Goal: Entertainment & Leisure: Consume media (video, audio)

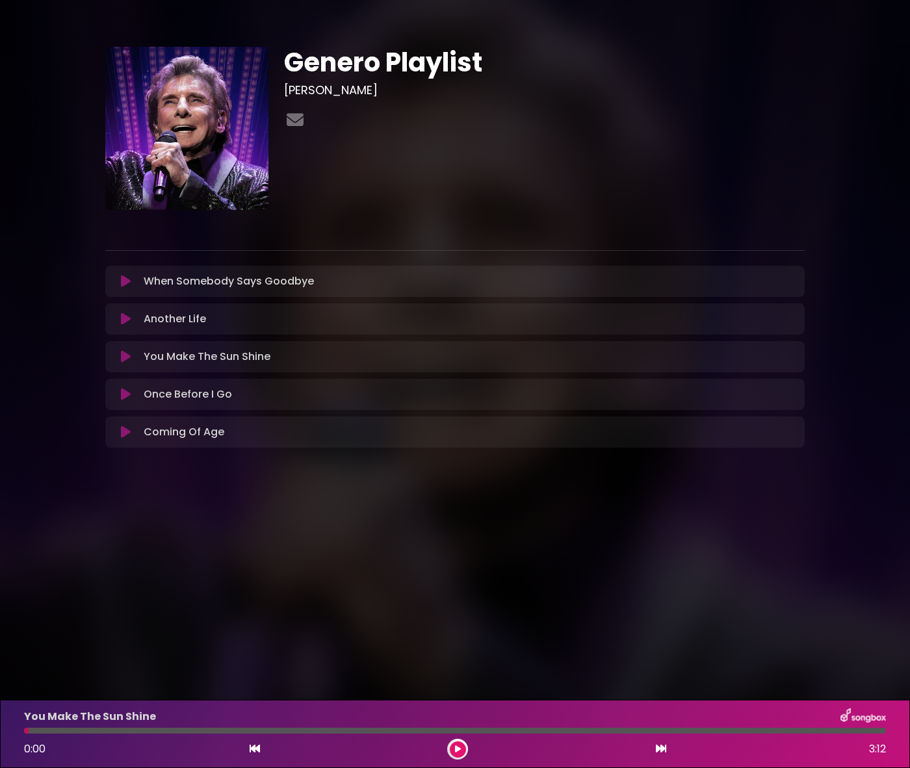
click at [535, 121] on div at bounding box center [544, 120] width 521 height 25
click at [124, 360] on icon at bounding box center [126, 356] width 10 height 13
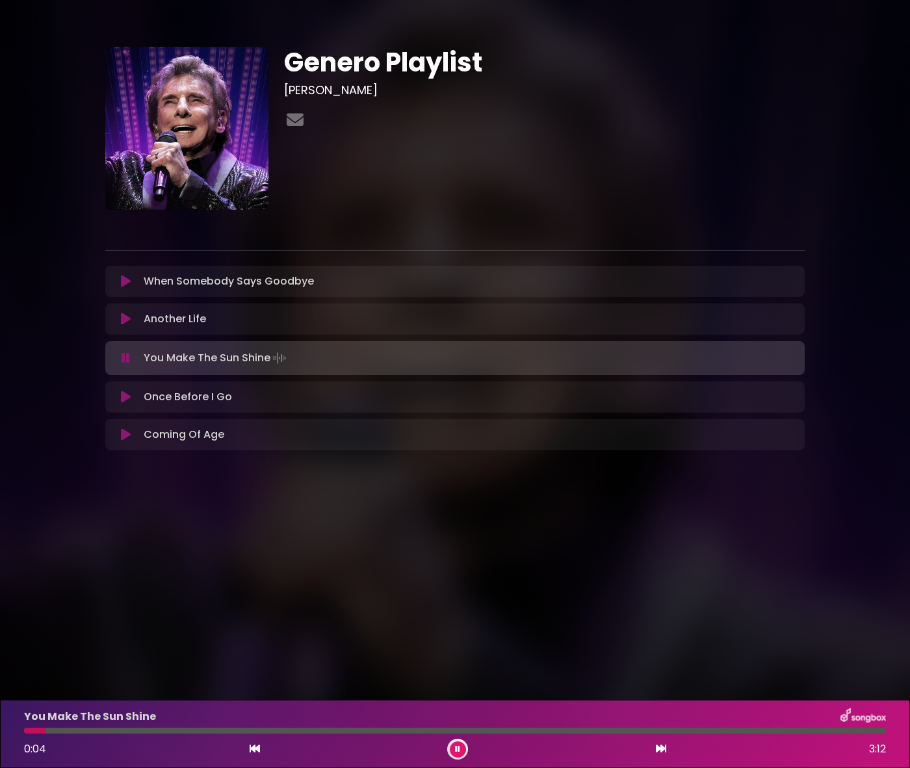
click at [455, 749] on icon at bounding box center [457, 749] width 5 height 8
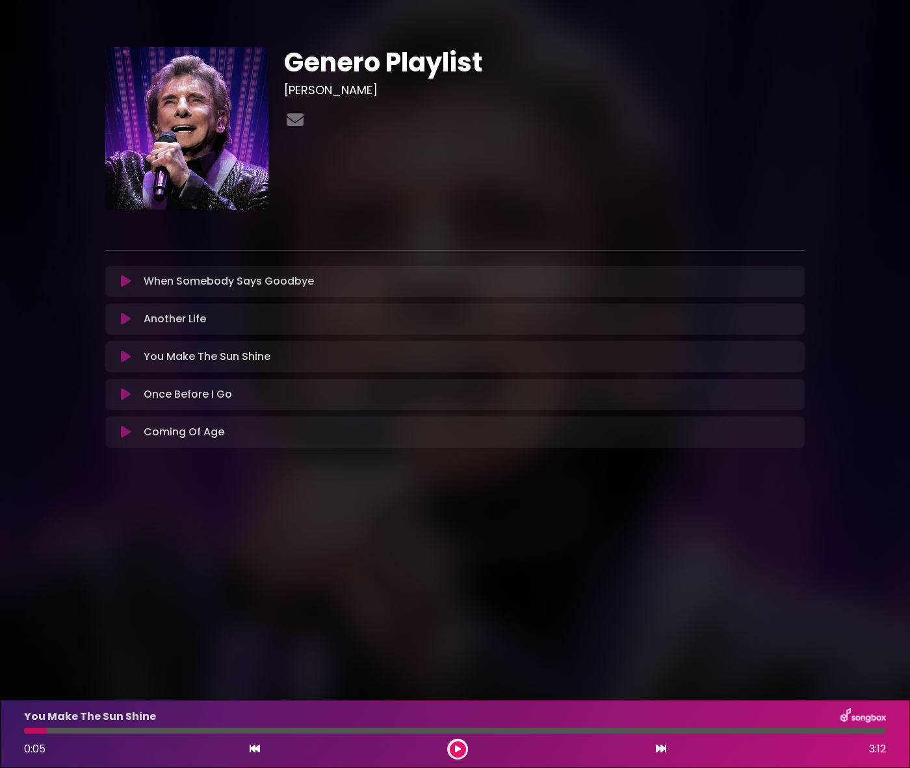
click at [455, 752] on icon at bounding box center [458, 749] width 6 height 8
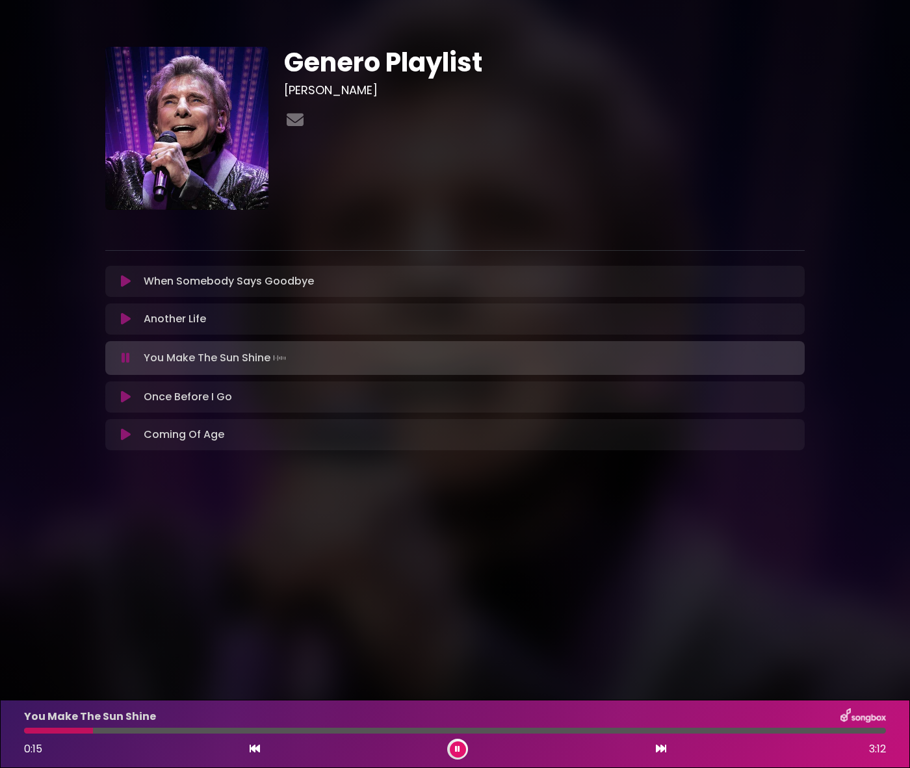
click at [454, 752] on button at bounding box center [458, 750] width 16 height 16
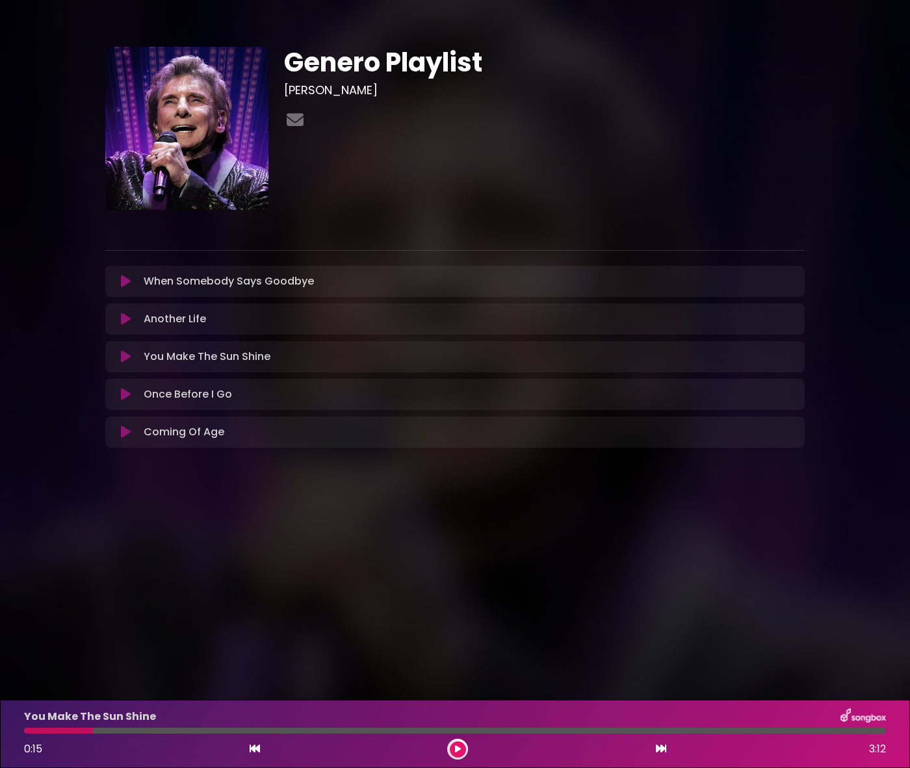
click at [456, 751] on icon at bounding box center [458, 749] width 6 height 8
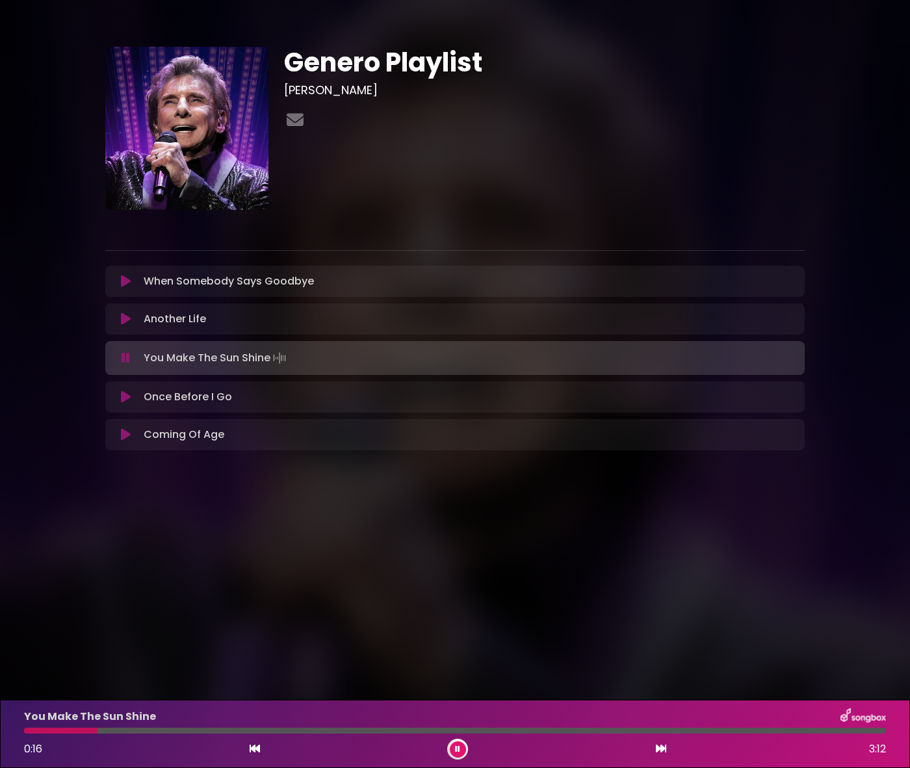
click at [456, 751] on icon at bounding box center [457, 749] width 5 height 8
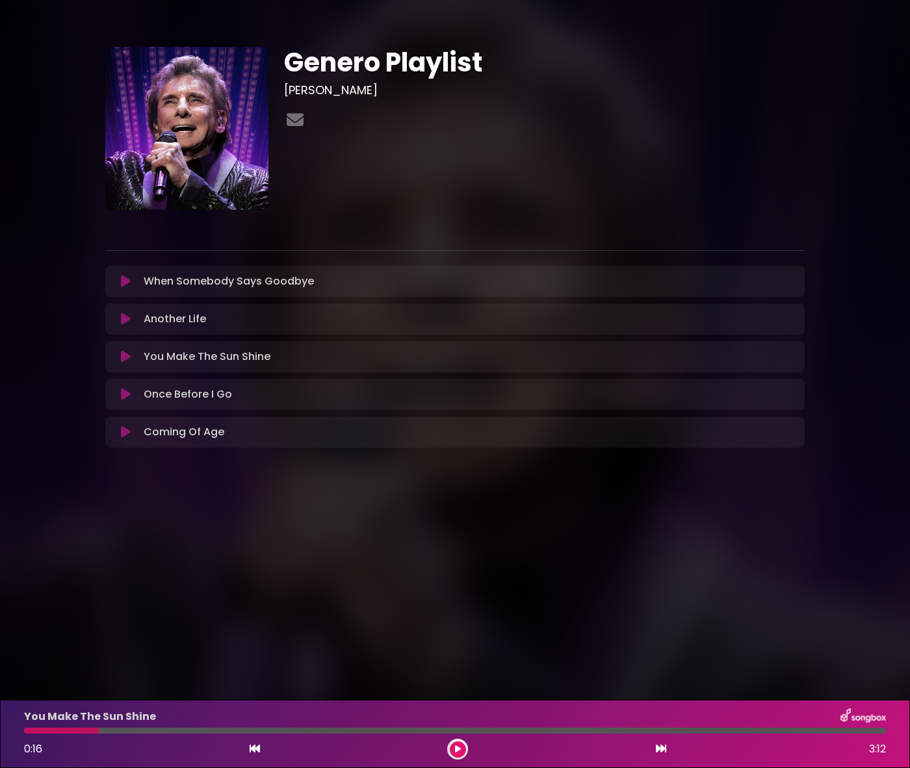
click at [455, 753] on icon at bounding box center [458, 749] width 6 height 8
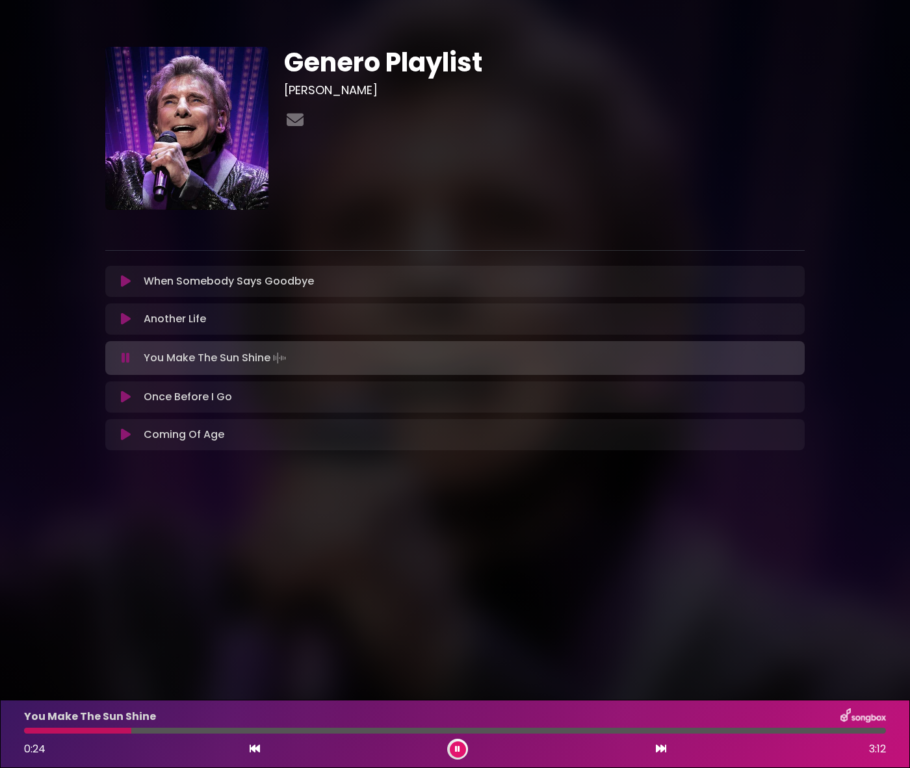
click at [455, 752] on icon at bounding box center [457, 749] width 5 height 8
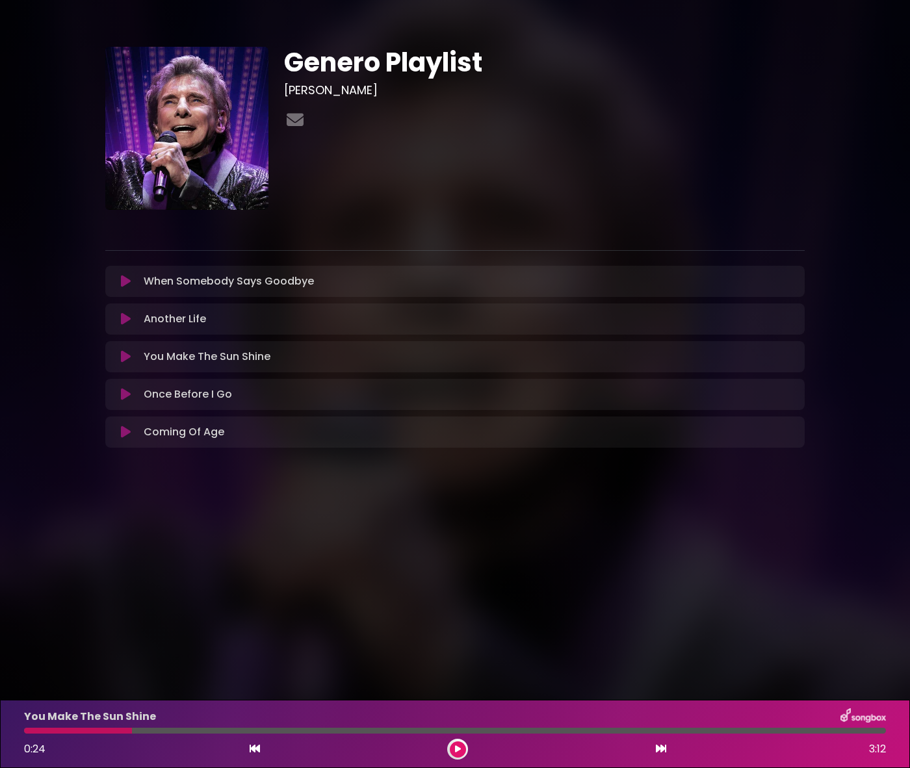
click at [843, 175] on div "Genero Playlist [PERSON_NAME] ×" at bounding box center [455, 243] width 858 height 454
click at [532, 616] on body "× Genero Playlist [PERSON_NAME]" at bounding box center [455, 384] width 910 height 768
click at [458, 748] on icon at bounding box center [458, 749] width 6 height 8
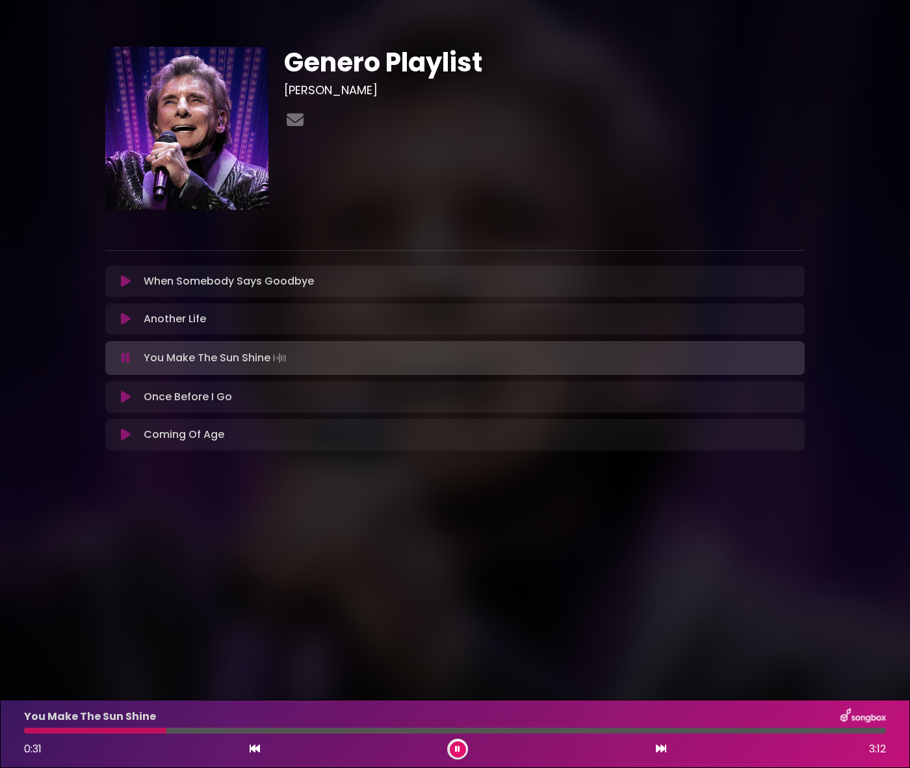
click at [458, 748] on icon at bounding box center [457, 749] width 5 height 8
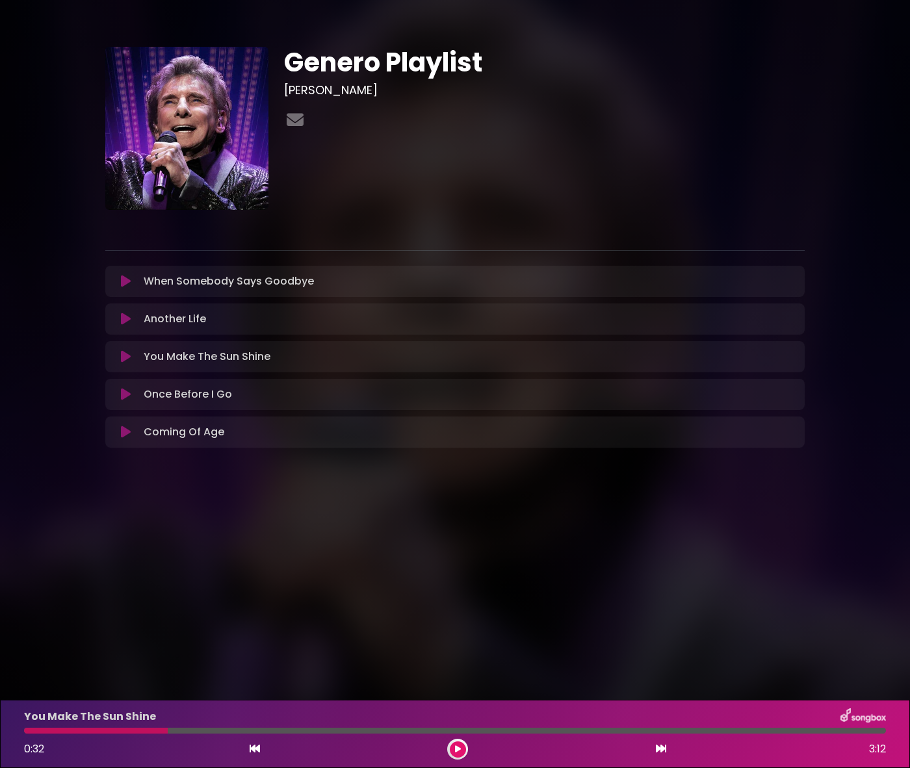
click at [458, 753] on button at bounding box center [458, 750] width 16 height 16
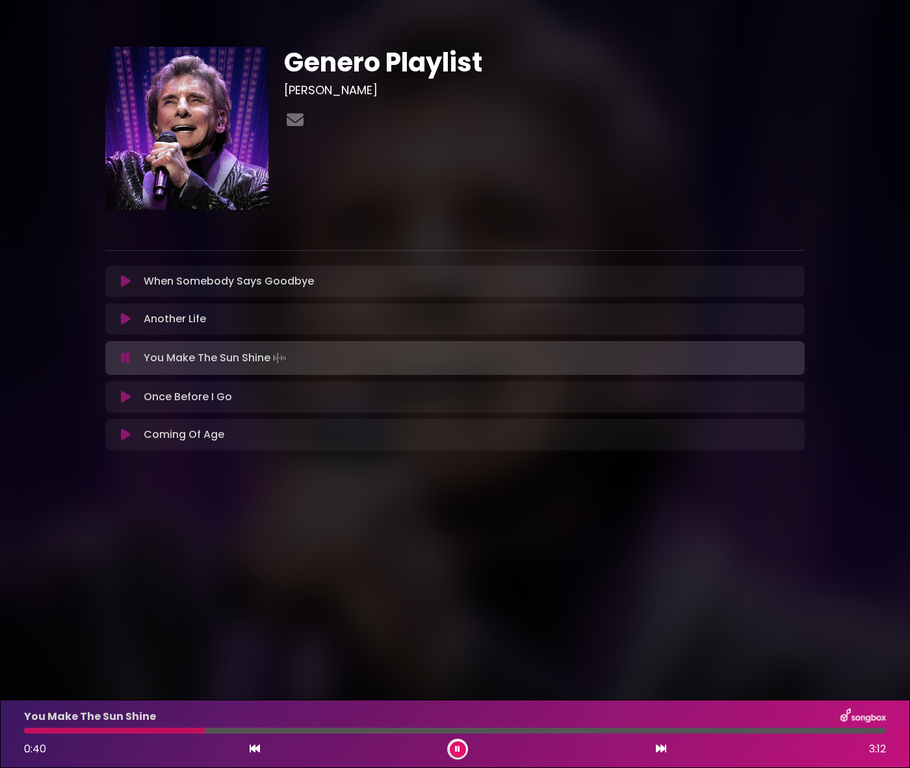
click at [458, 753] on button at bounding box center [458, 750] width 16 height 16
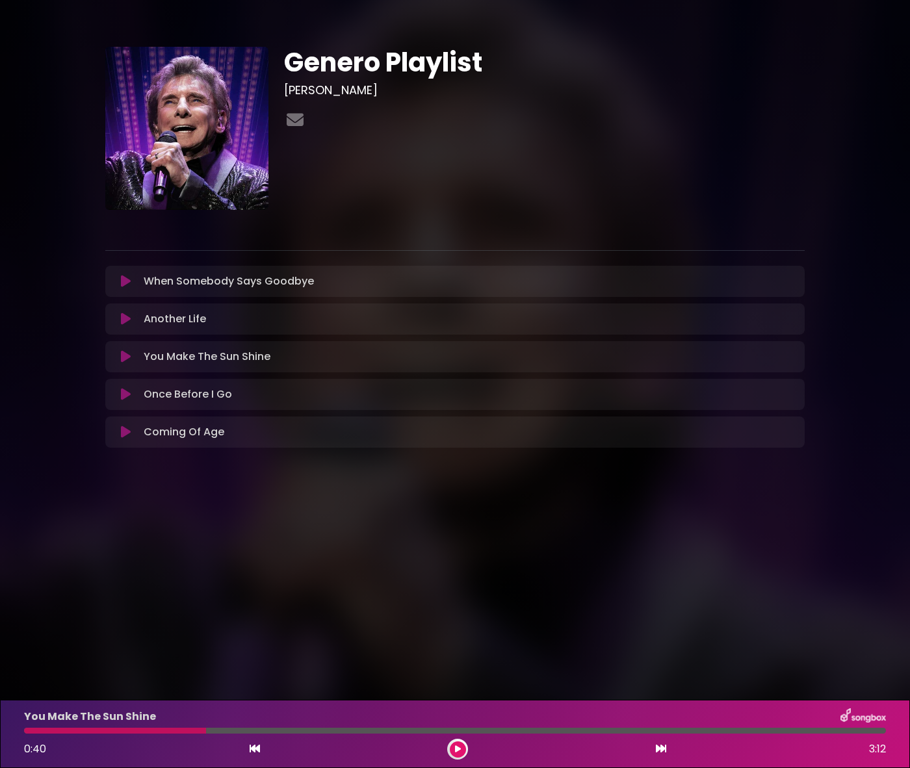
click at [458, 753] on button at bounding box center [458, 750] width 16 height 16
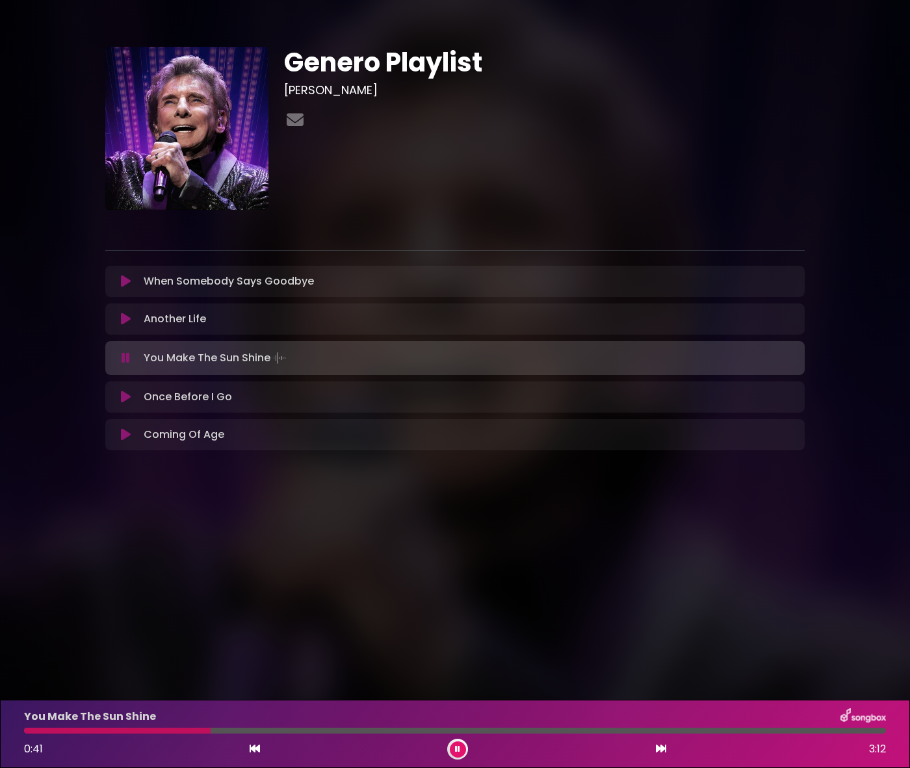
click at [458, 753] on button at bounding box center [458, 750] width 16 height 16
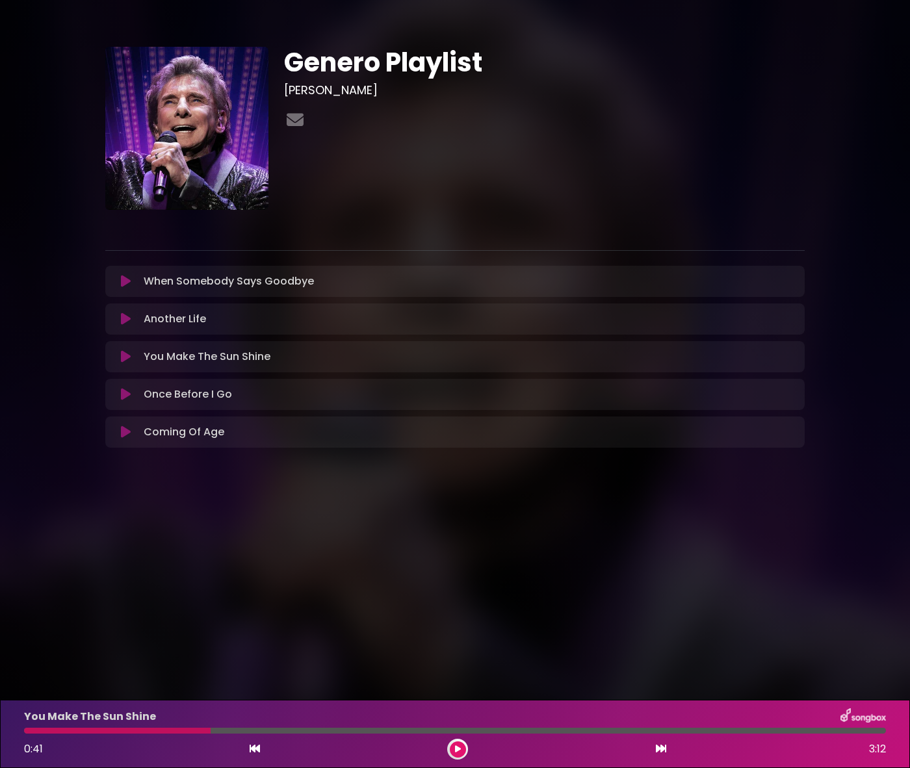
click at [458, 747] on icon at bounding box center [458, 749] width 6 height 8
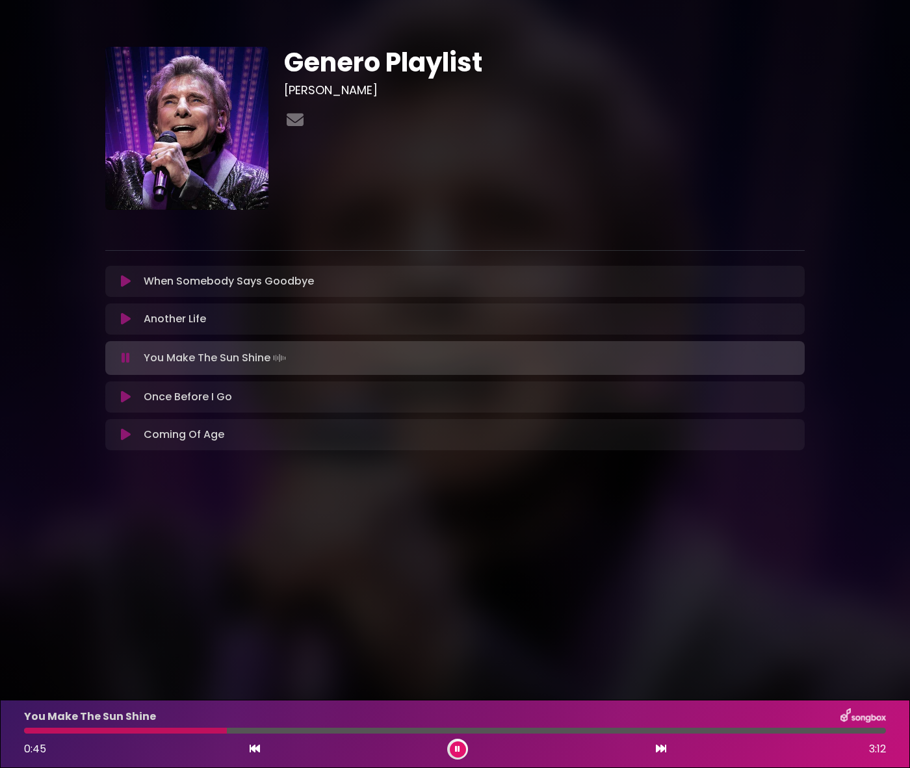
click at [458, 747] on icon at bounding box center [457, 749] width 5 height 8
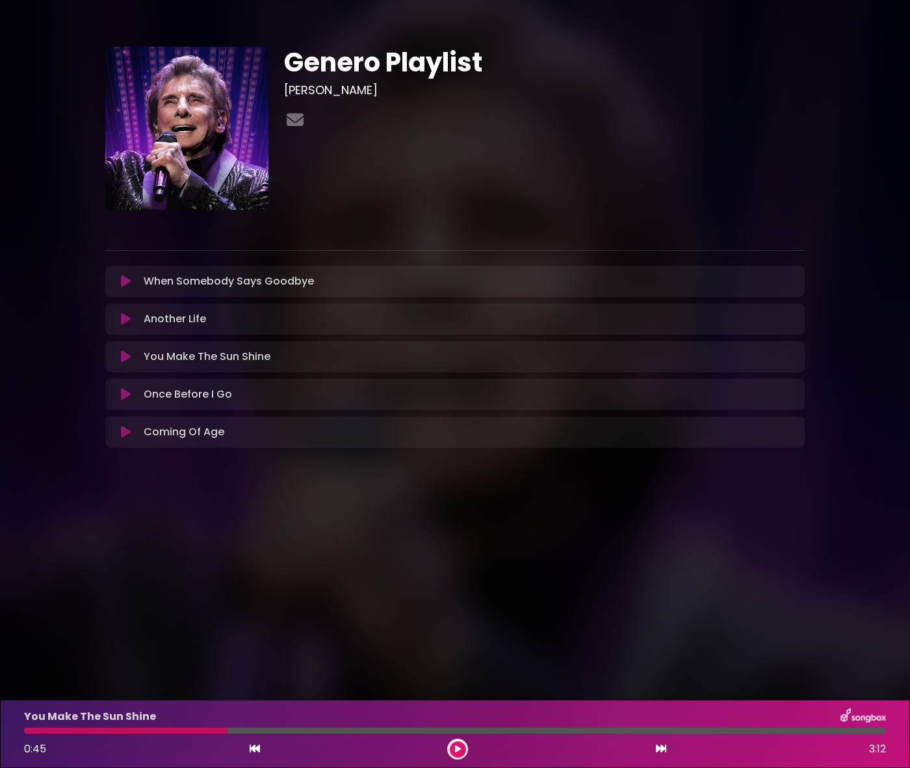
click at [458, 751] on icon at bounding box center [458, 749] width 6 height 8
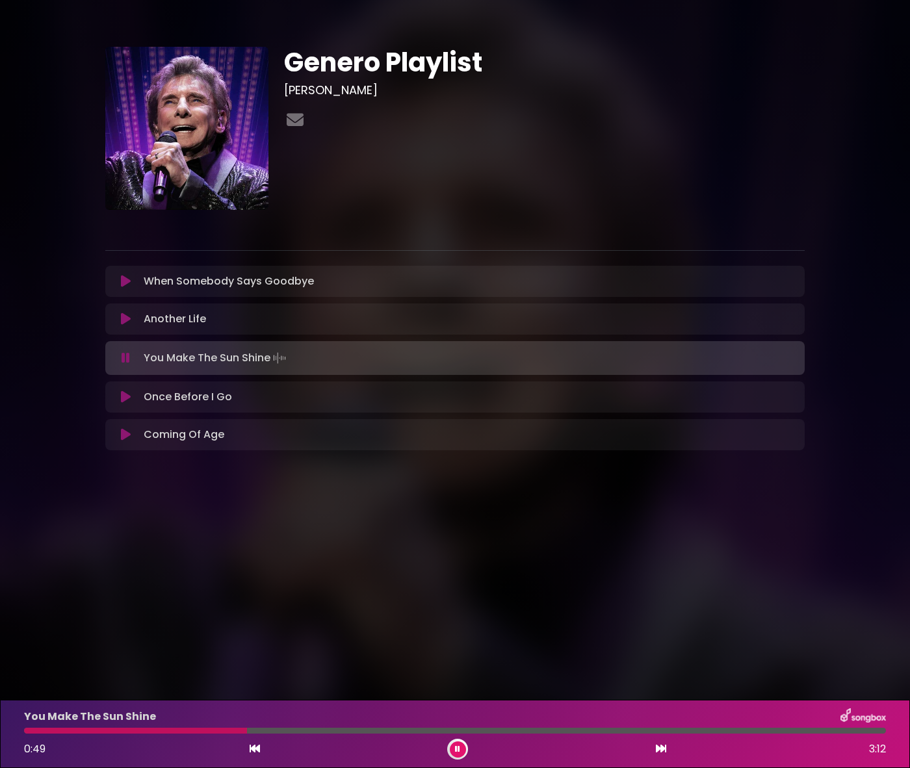
click at [458, 751] on icon at bounding box center [457, 749] width 5 height 8
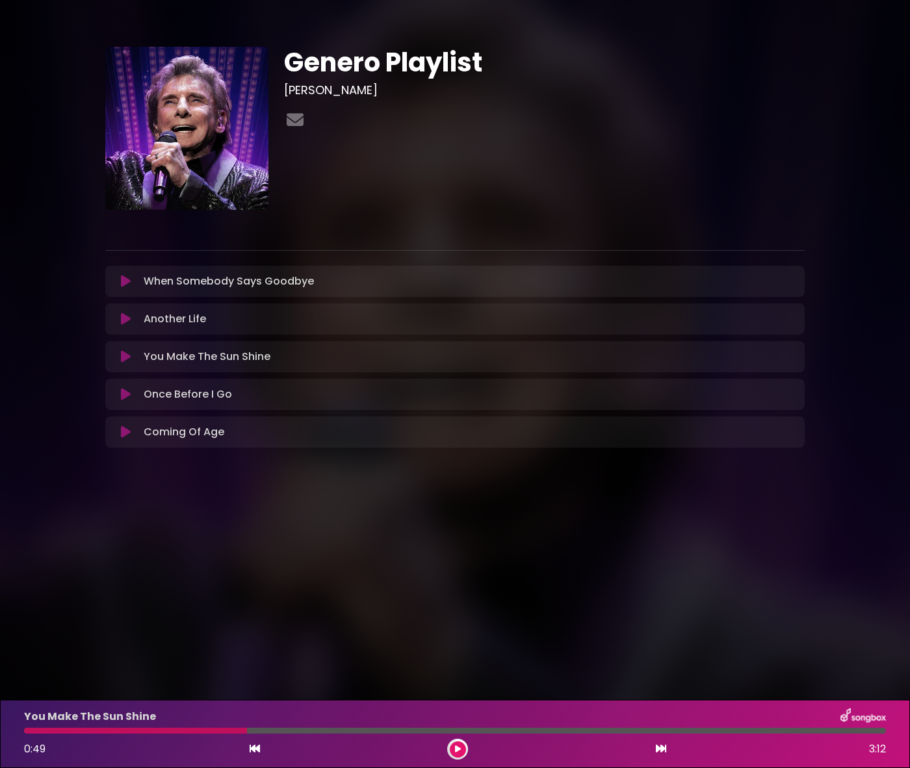
click at [454, 753] on button at bounding box center [458, 750] width 16 height 16
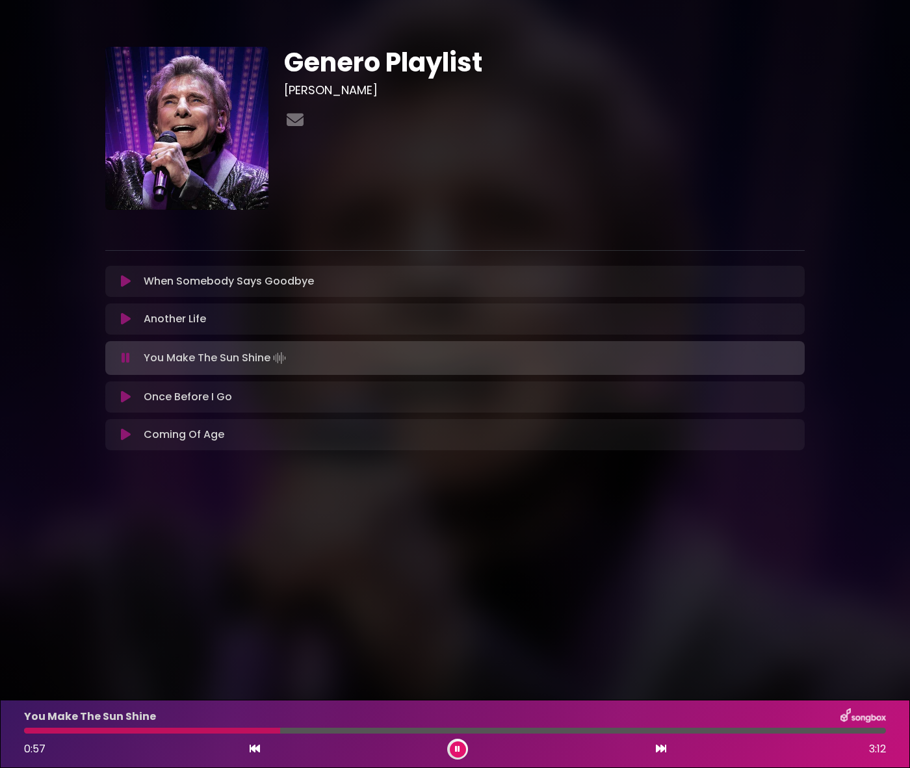
click at [454, 753] on button at bounding box center [458, 750] width 16 height 16
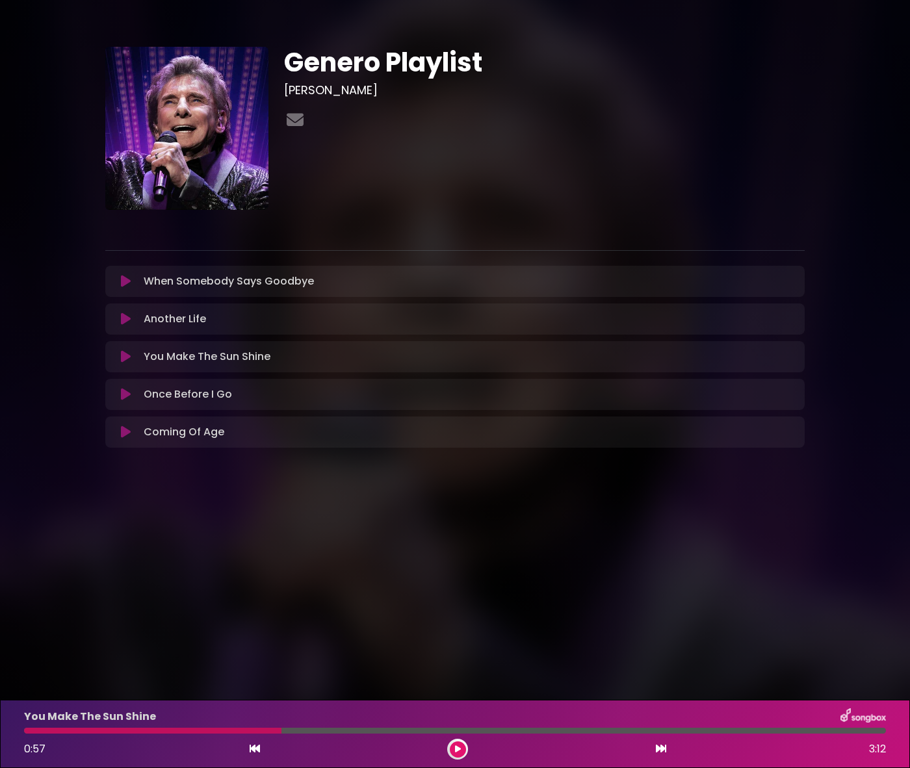
click at [460, 754] on button at bounding box center [458, 750] width 16 height 16
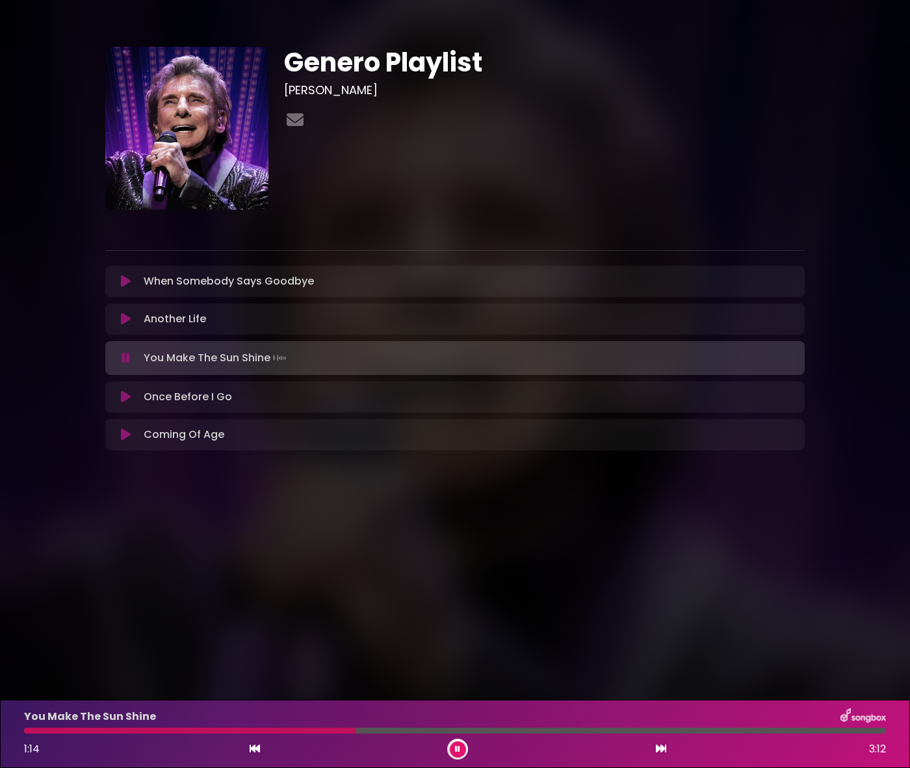
click at [454, 753] on button at bounding box center [458, 750] width 16 height 16
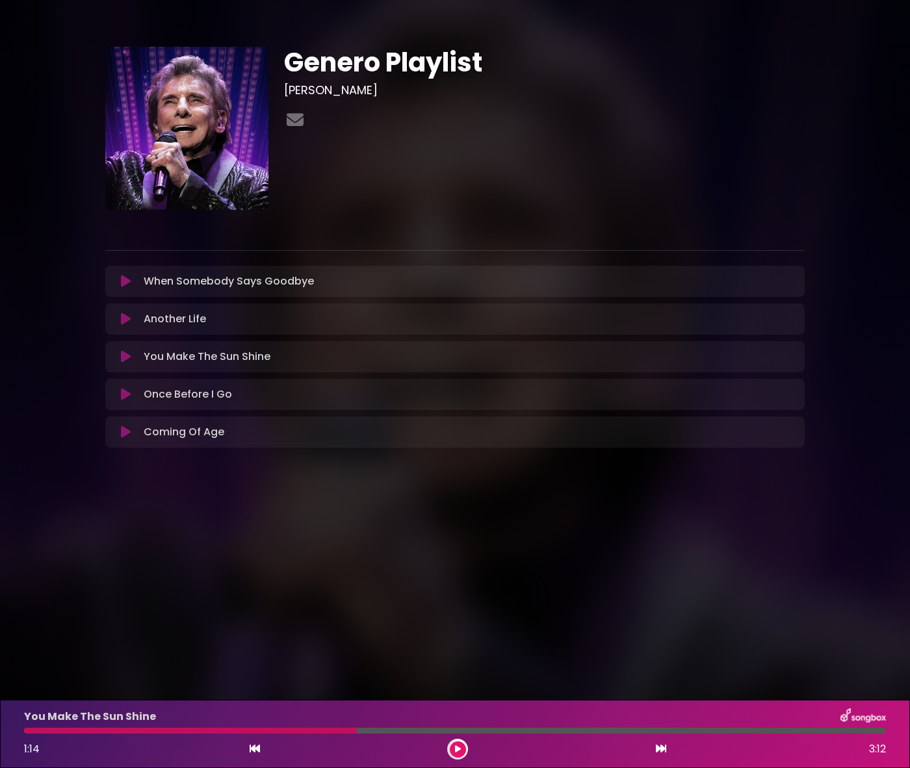
click at [453, 747] on button at bounding box center [458, 750] width 16 height 16
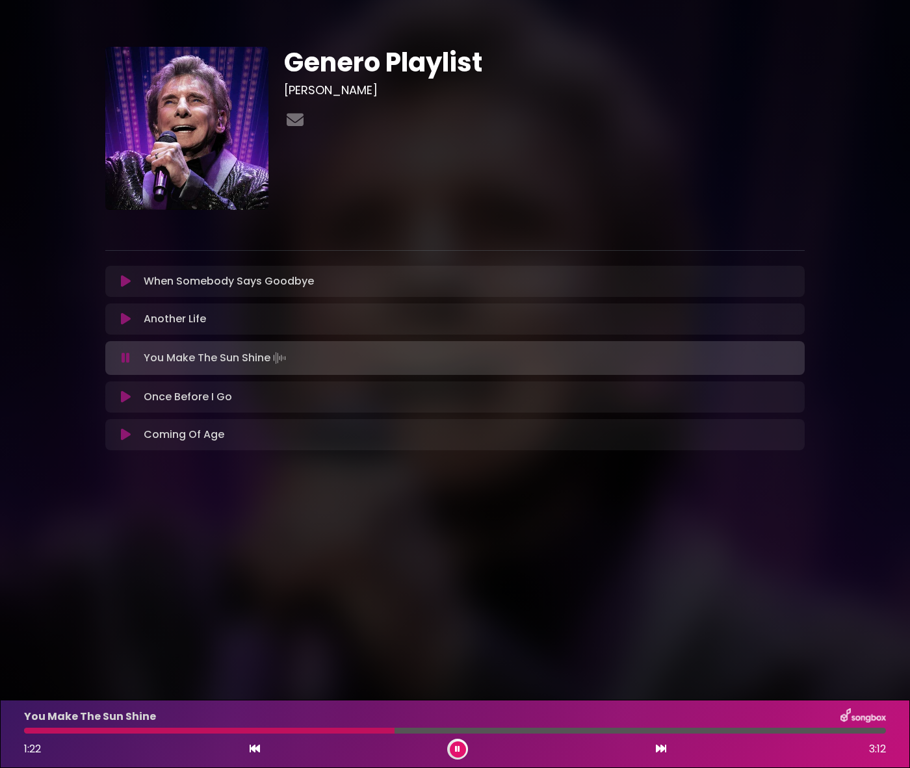
click at [453, 747] on button at bounding box center [458, 750] width 16 height 16
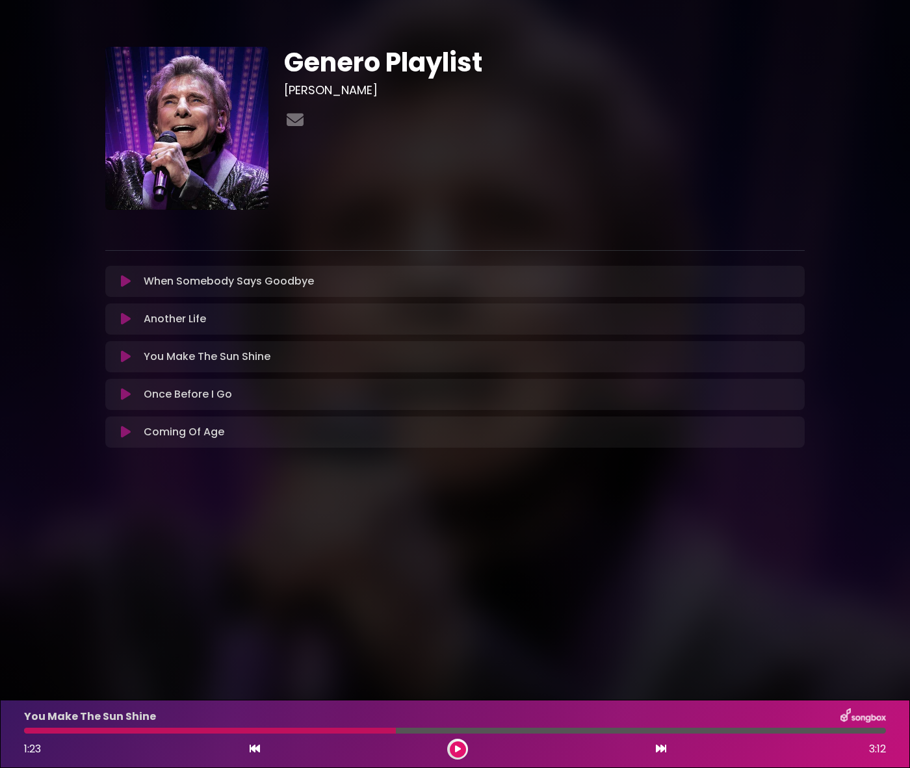
click at [457, 748] on icon at bounding box center [458, 749] width 6 height 8
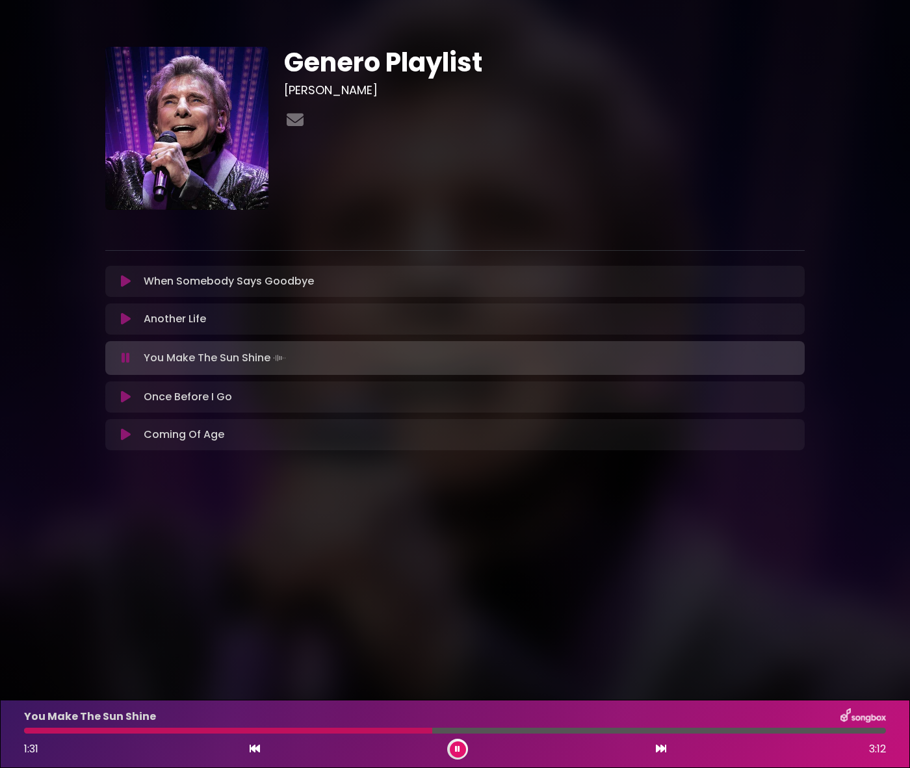
click at [457, 748] on icon at bounding box center [457, 749] width 5 height 8
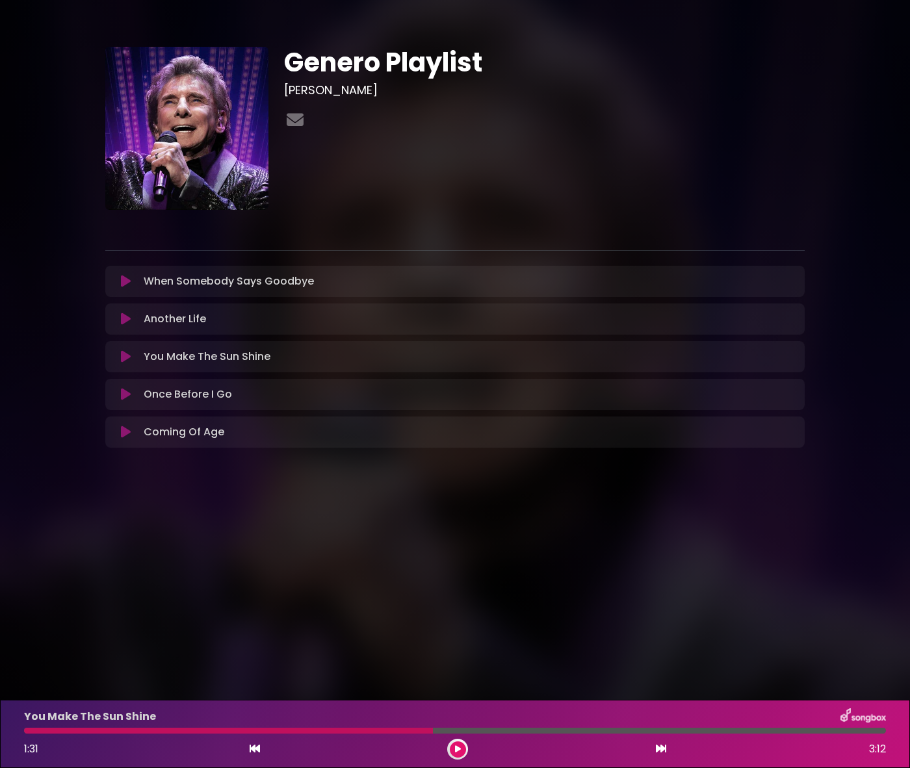
click at [457, 748] on icon at bounding box center [458, 749] width 6 height 8
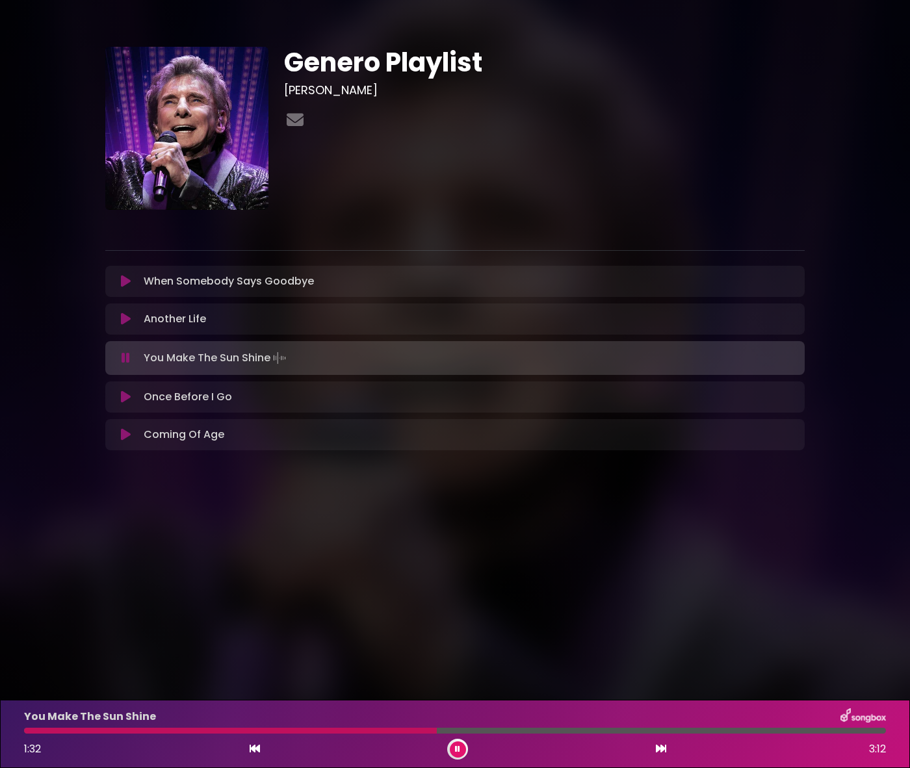
click at [457, 748] on icon at bounding box center [457, 749] width 5 height 8
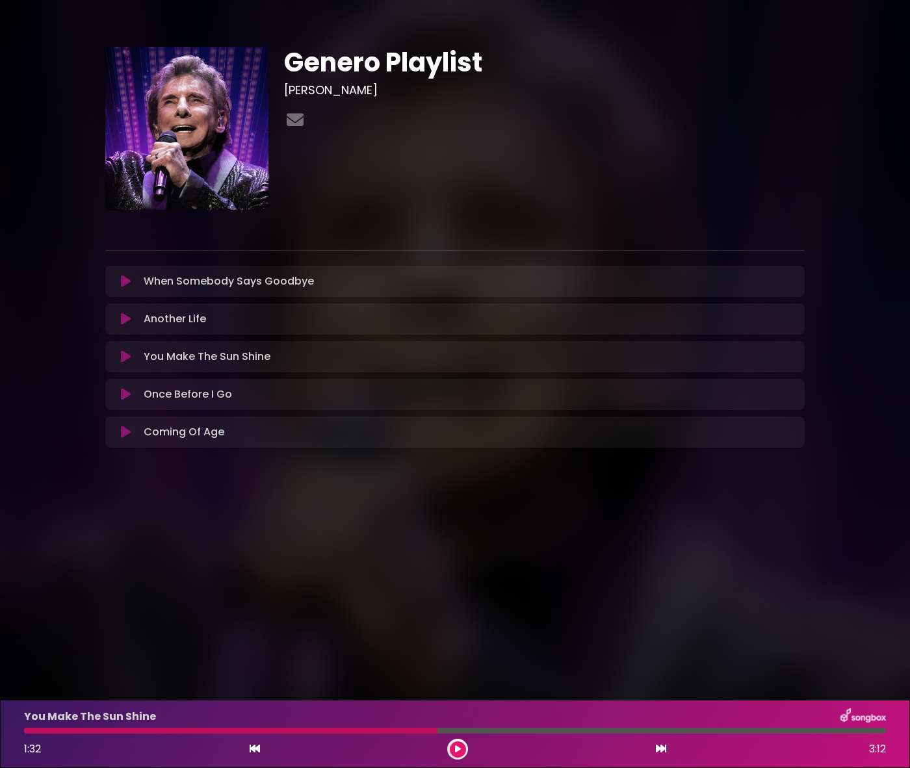
click at [456, 753] on icon at bounding box center [458, 749] width 6 height 8
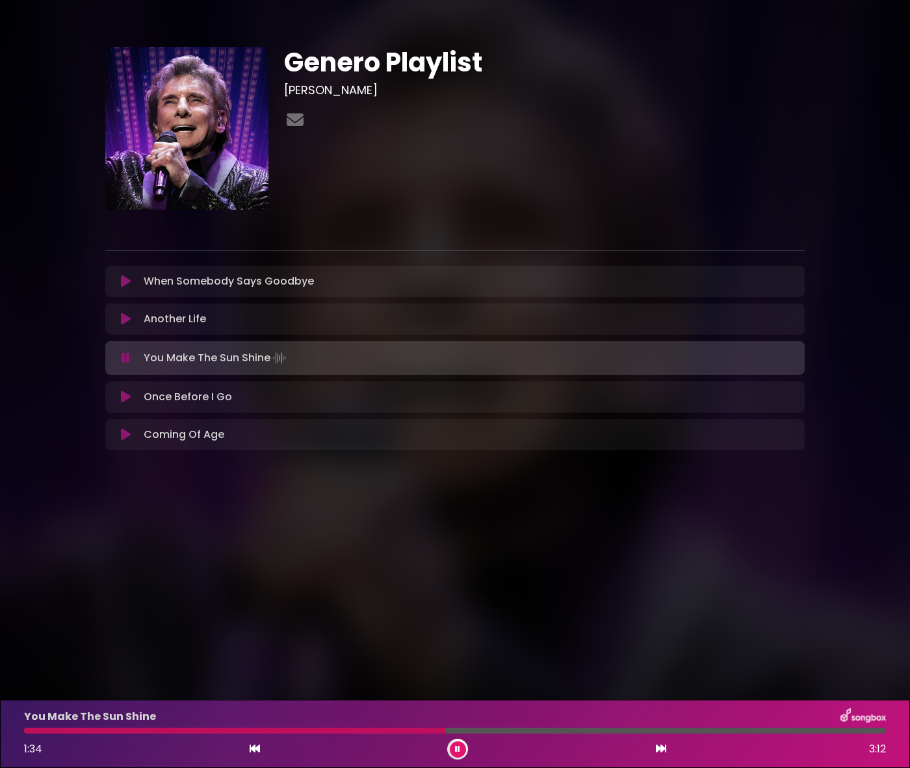
click at [456, 753] on icon at bounding box center [457, 749] width 5 height 8
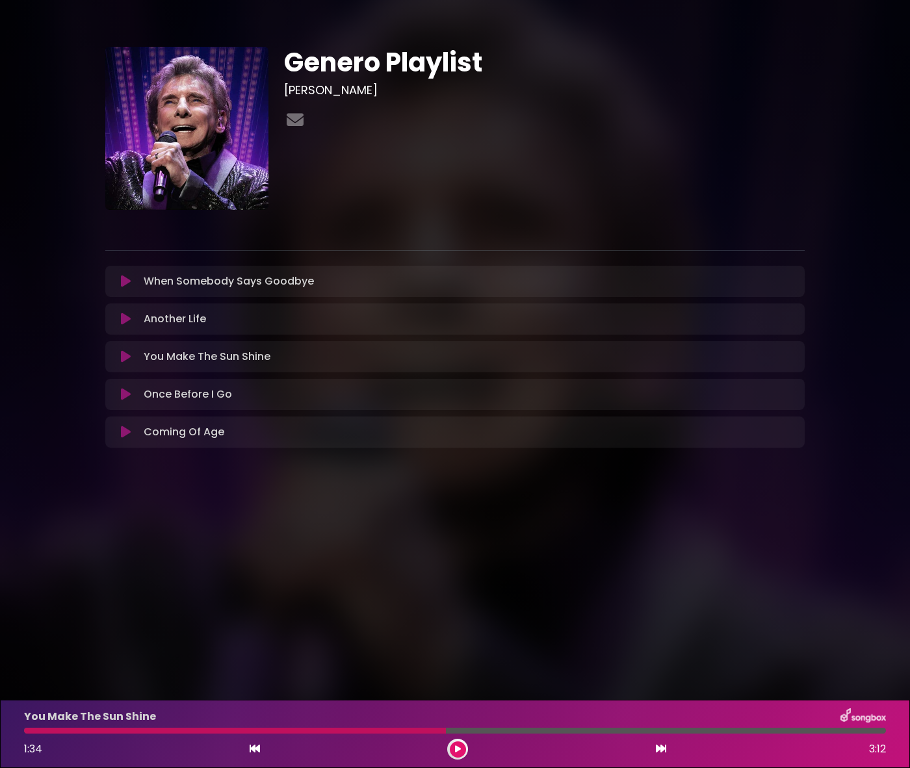
click at [456, 753] on icon at bounding box center [458, 749] width 6 height 8
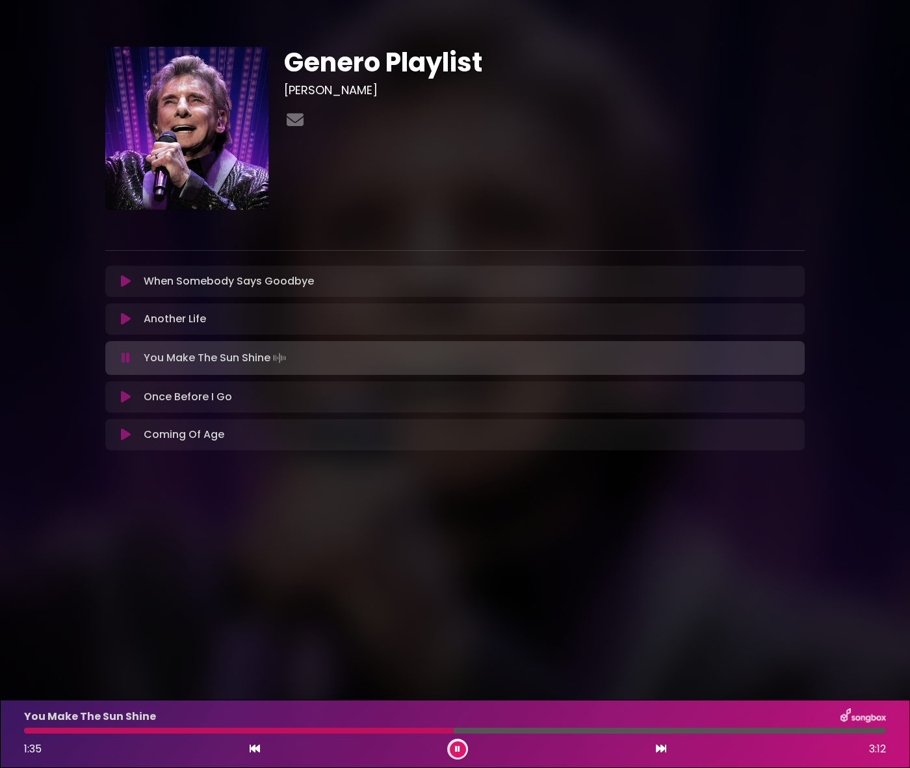
click at [456, 753] on icon at bounding box center [457, 749] width 5 height 8
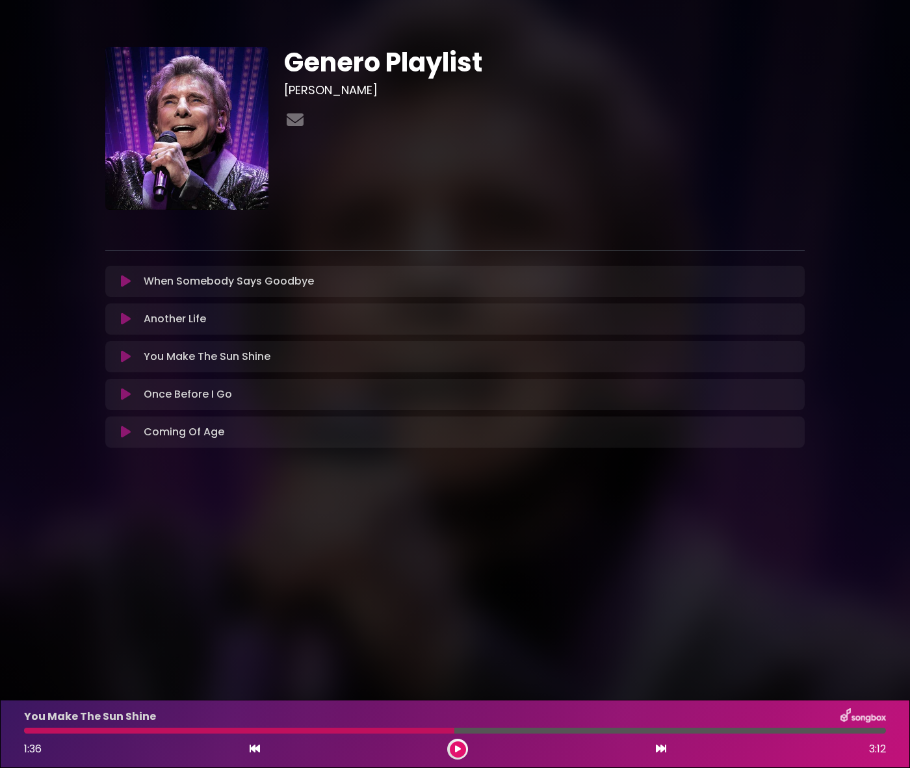
click at [456, 753] on icon at bounding box center [458, 749] width 6 height 8
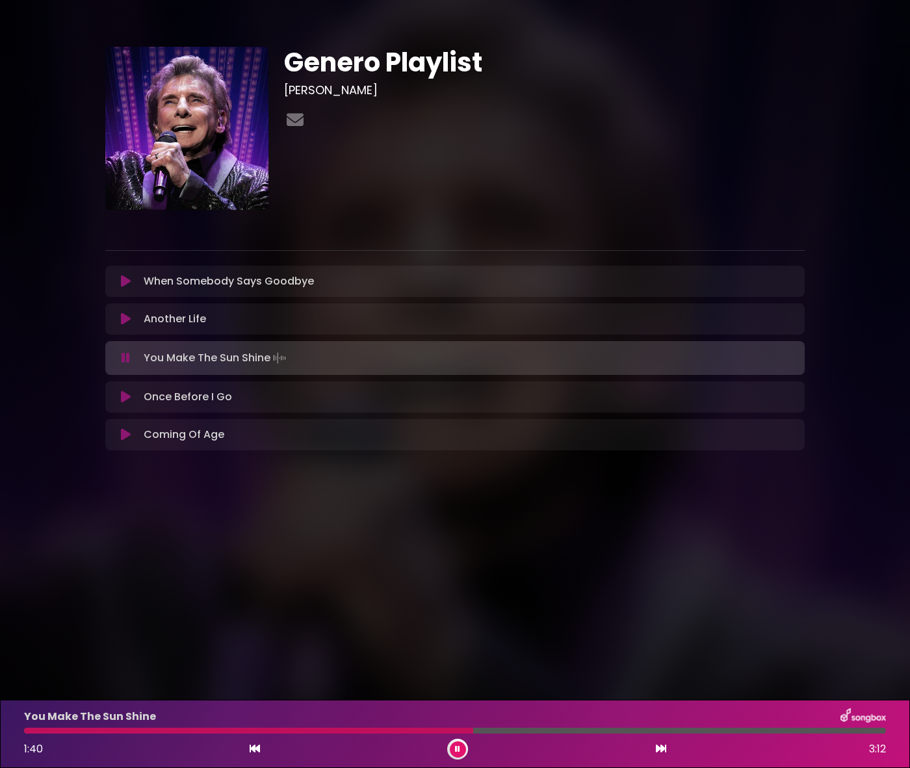
click at [456, 753] on icon at bounding box center [457, 749] width 5 height 8
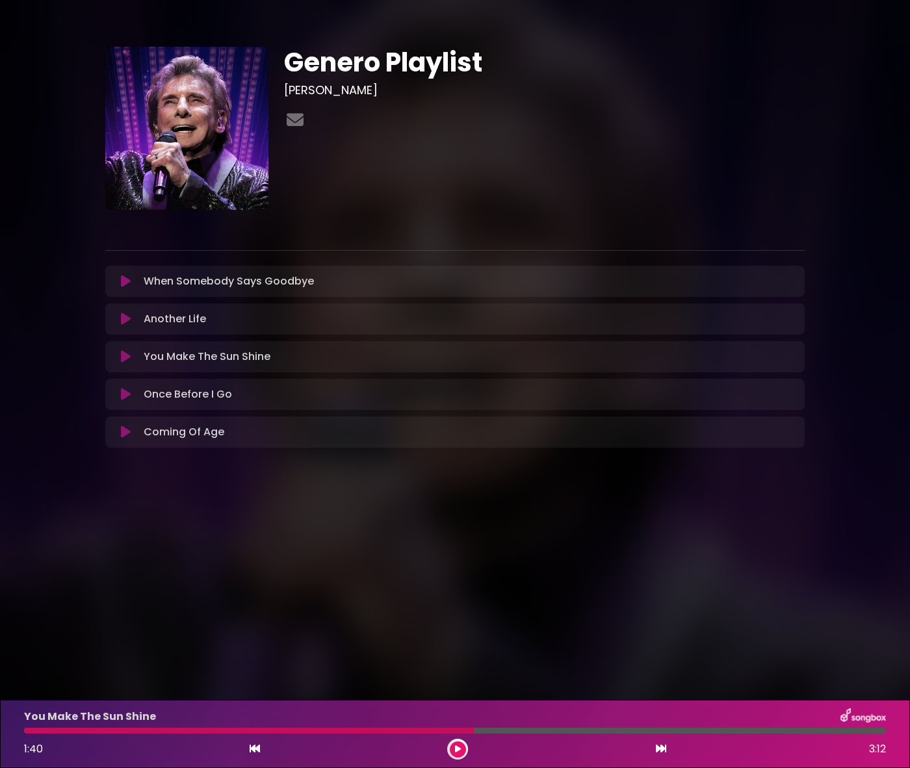
click at [458, 747] on icon at bounding box center [458, 749] width 6 height 8
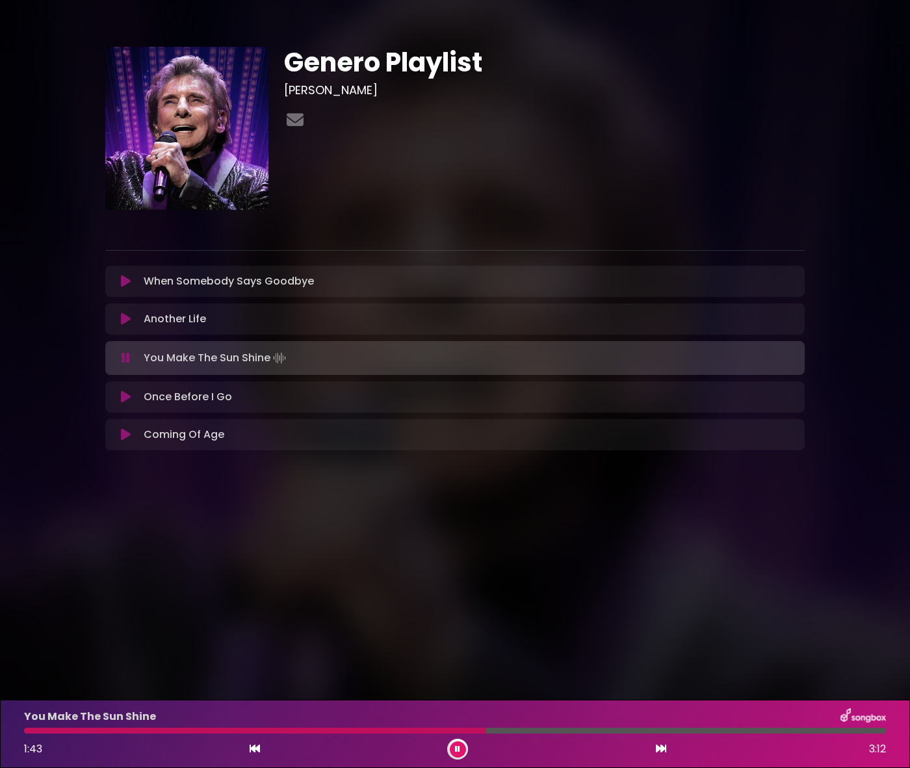
click at [458, 747] on icon at bounding box center [457, 749] width 5 height 8
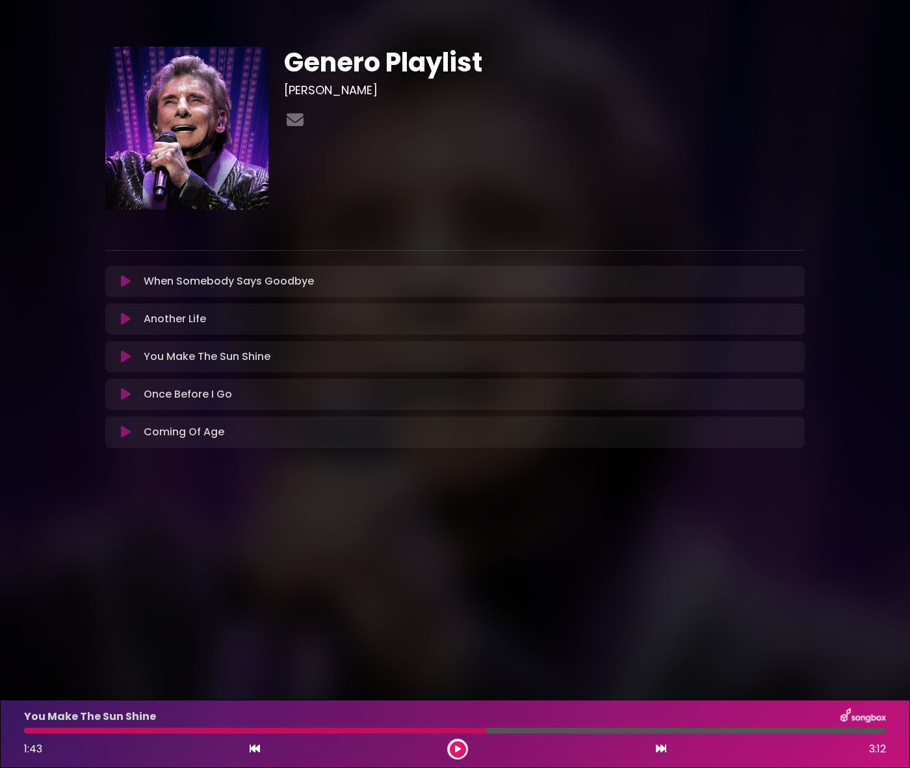
click at [455, 751] on icon at bounding box center [458, 749] width 6 height 8
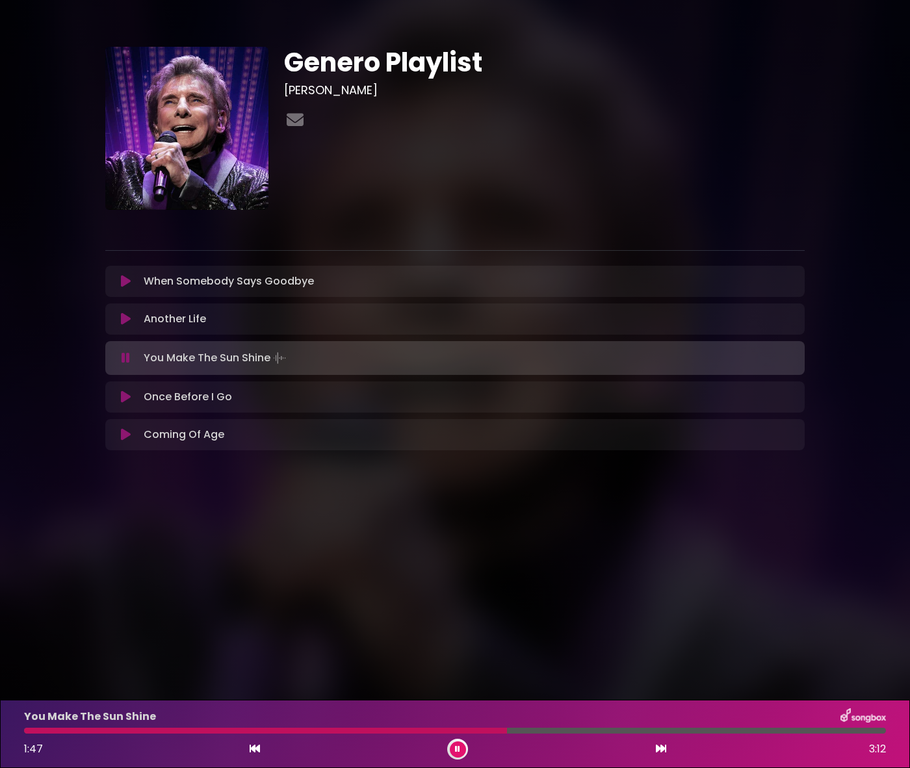
click at [454, 751] on button at bounding box center [458, 750] width 16 height 16
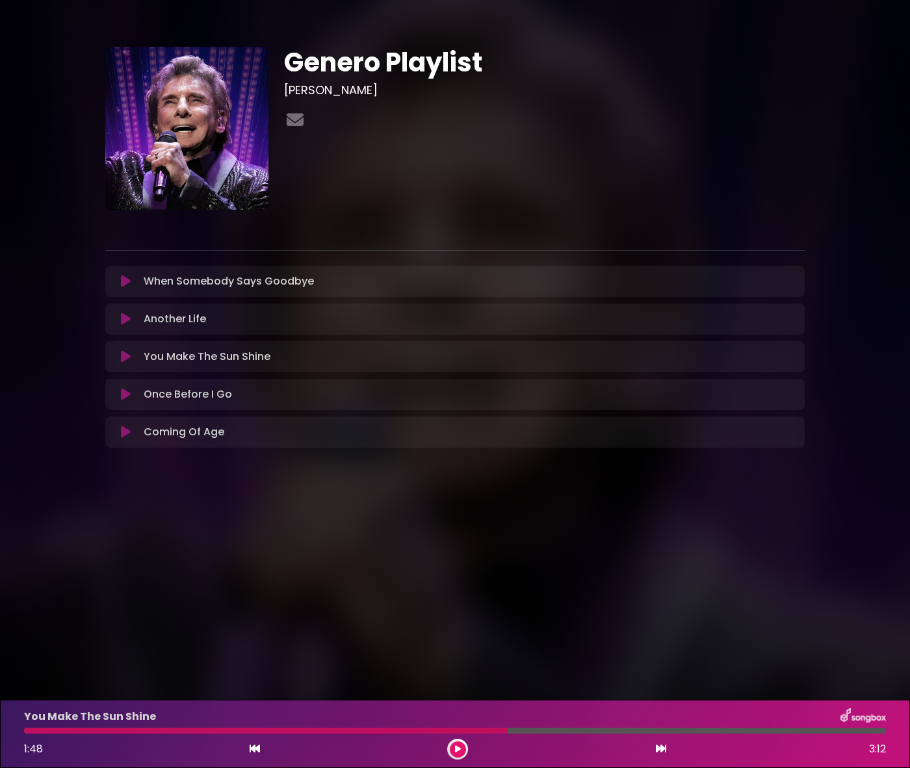
click at [458, 754] on button at bounding box center [458, 750] width 16 height 16
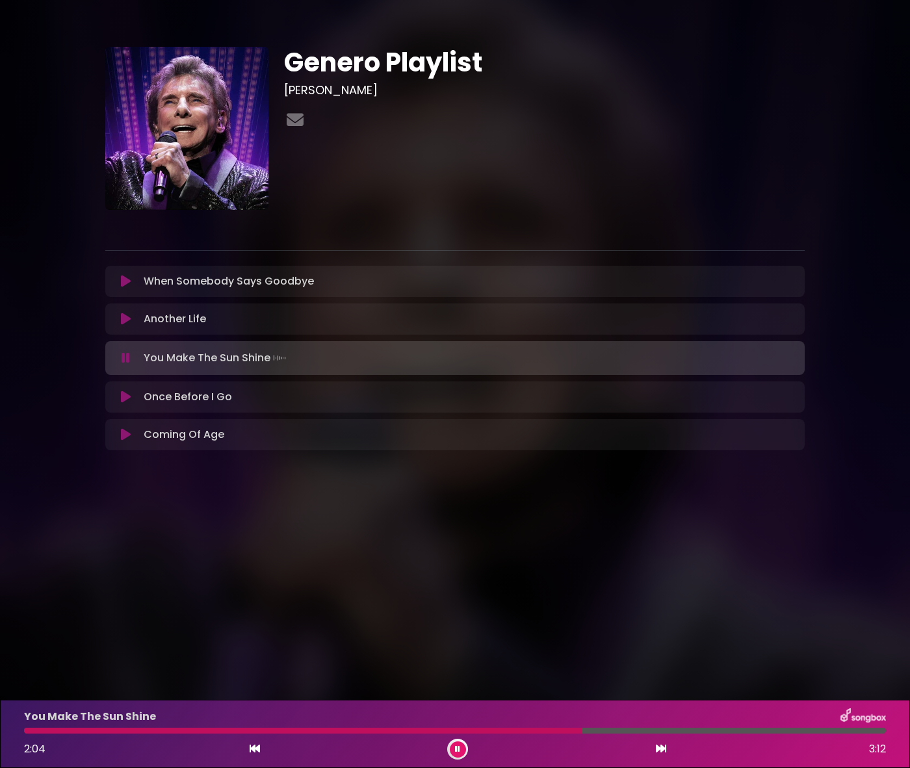
click at [458, 754] on button at bounding box center [458, 750] width 16 height 16
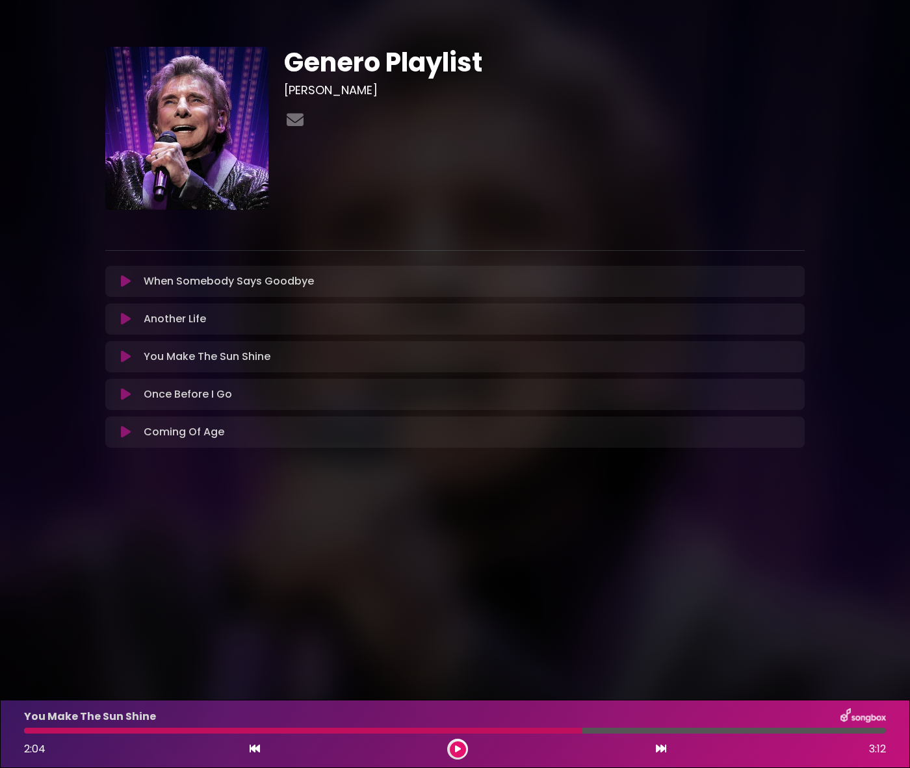
click at [454, 750] on button at bounding box center [458, 750] width 16 height 16
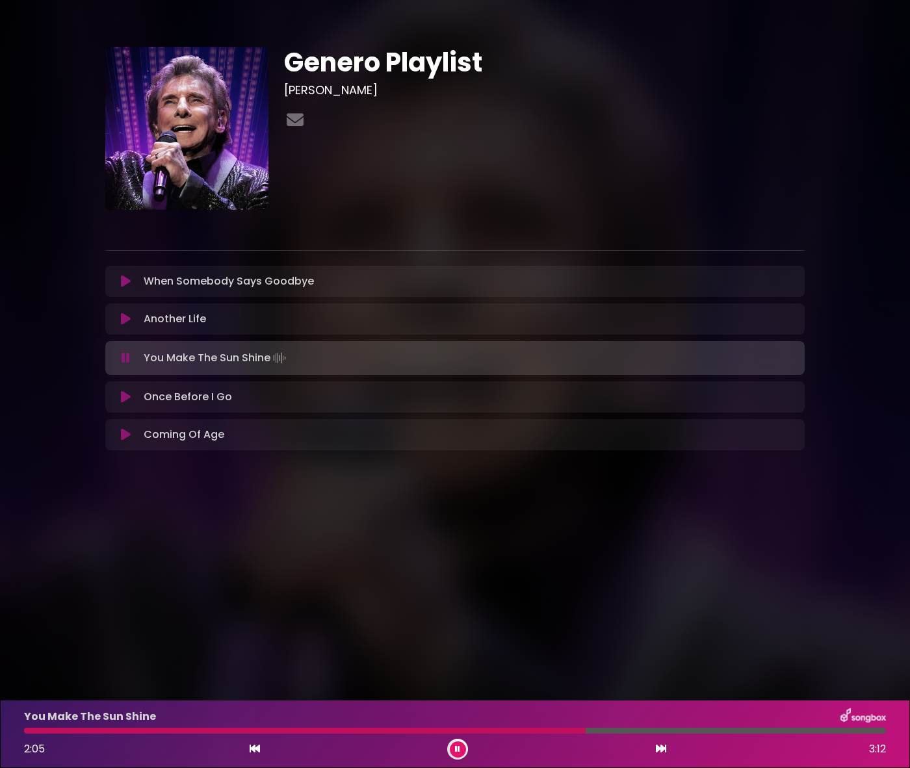
click at [454, 750] on button at bounding box center [458, 750] width 16 height 16
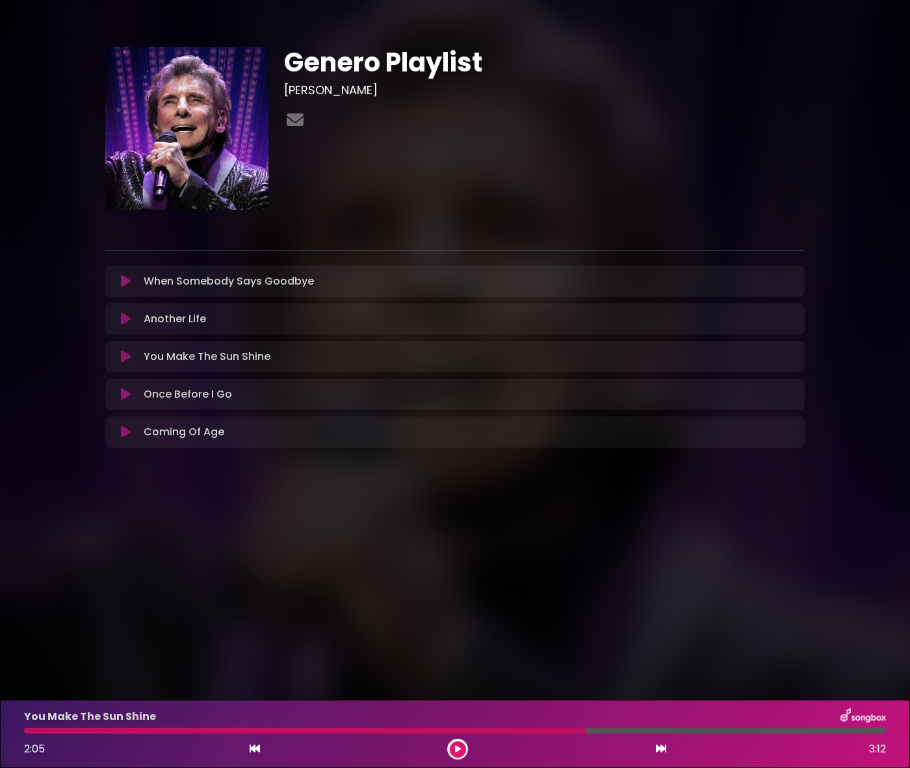
click at [454, 750] on button at bounding box center [458, 750] width 16 height 16
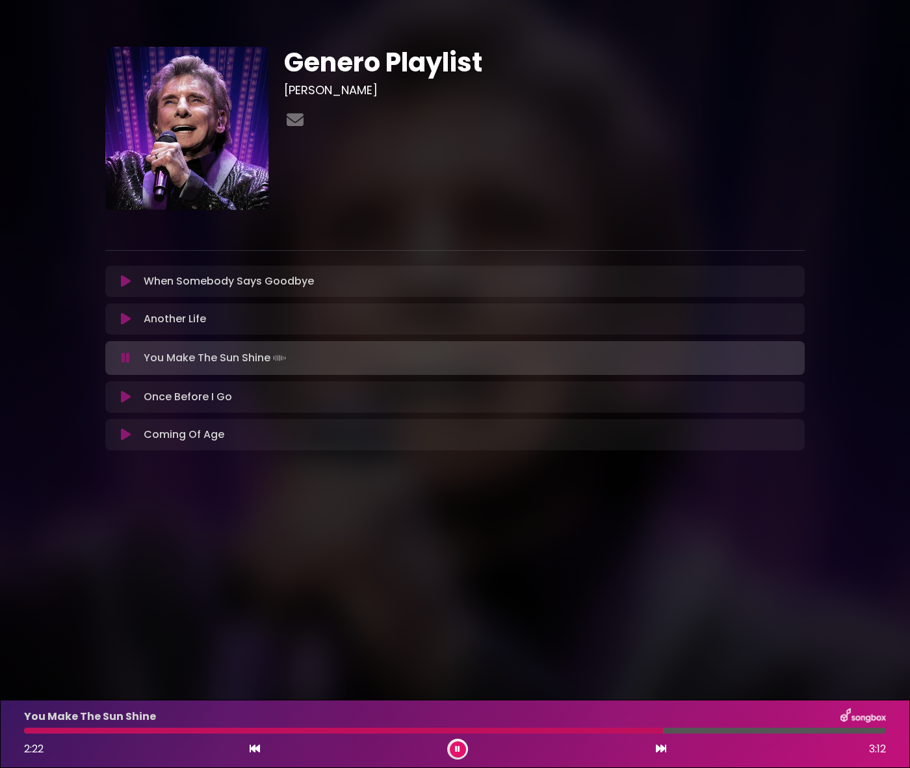
click at [458, 751] on icon at bounding box center [457, 749] width 5 height 8
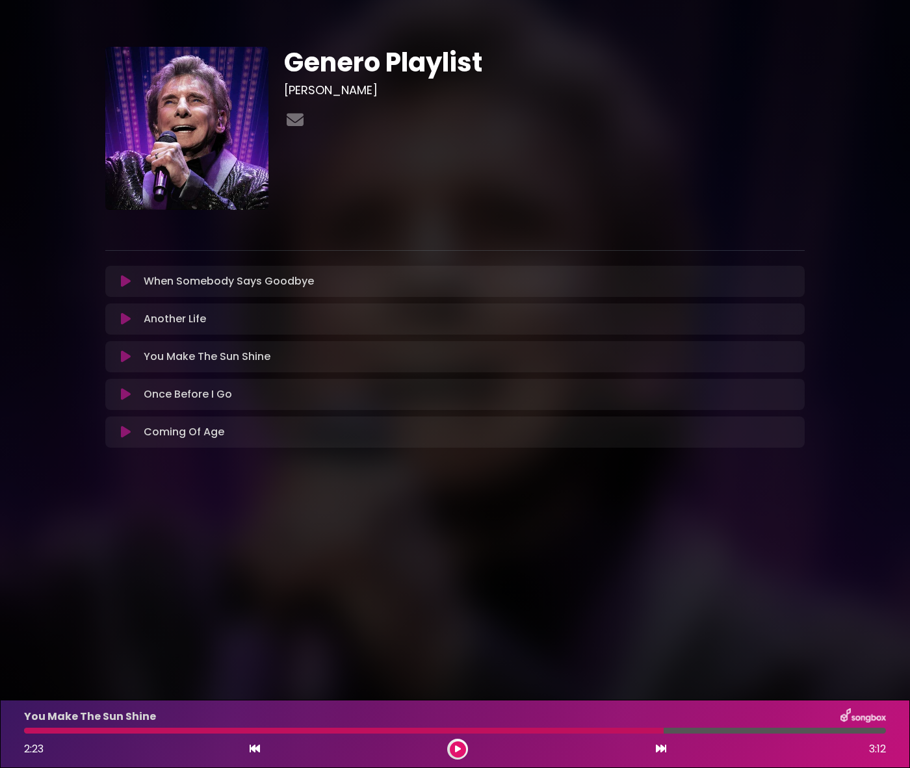
click at [458, 751] on icon at bounding box center [458, 749] width 6 height 8
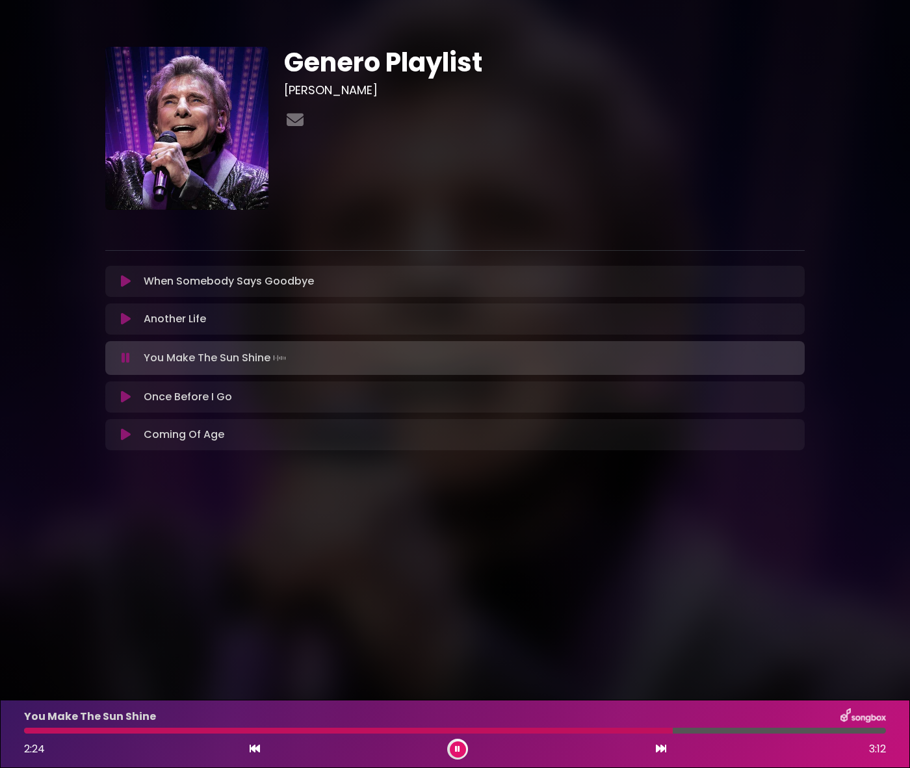
click at [458, 751] on icon at bounding box center [457, 749] width 5 height 8
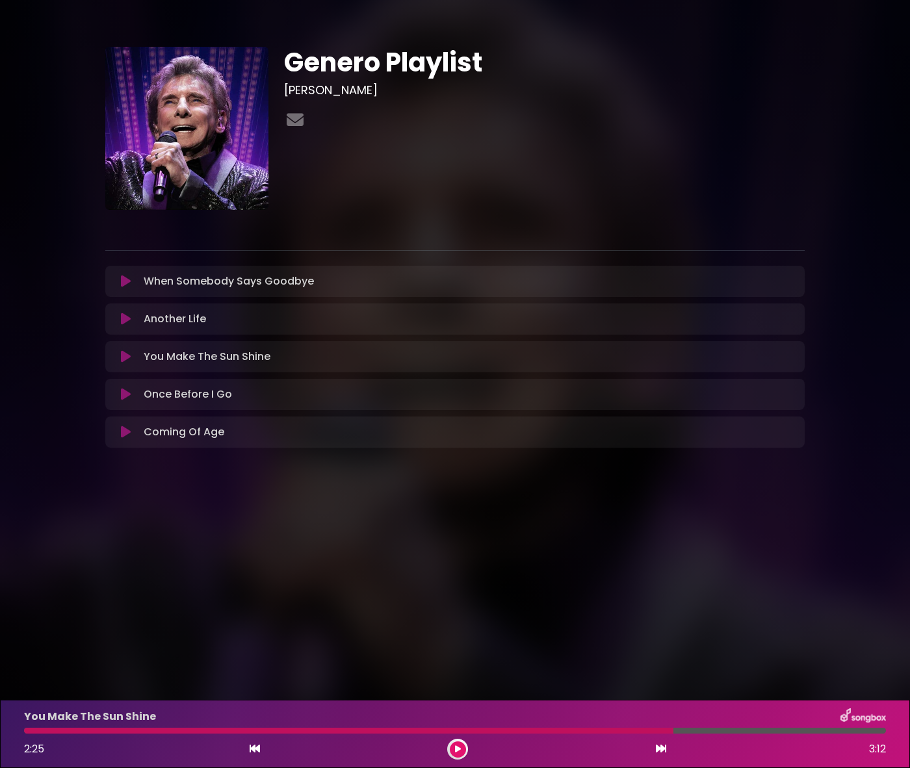
click at [456, 747] on icon at bounding box center [458, 749] width 6 height 8
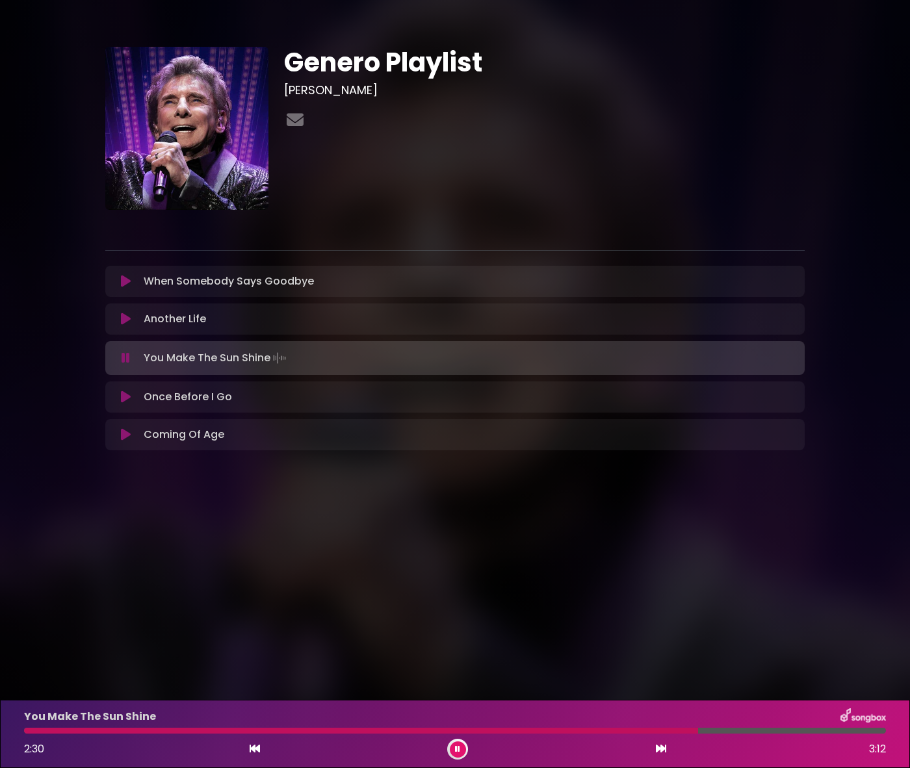
click at [456, 747] on icon at bounding box center [457, 749] width 5 height 8
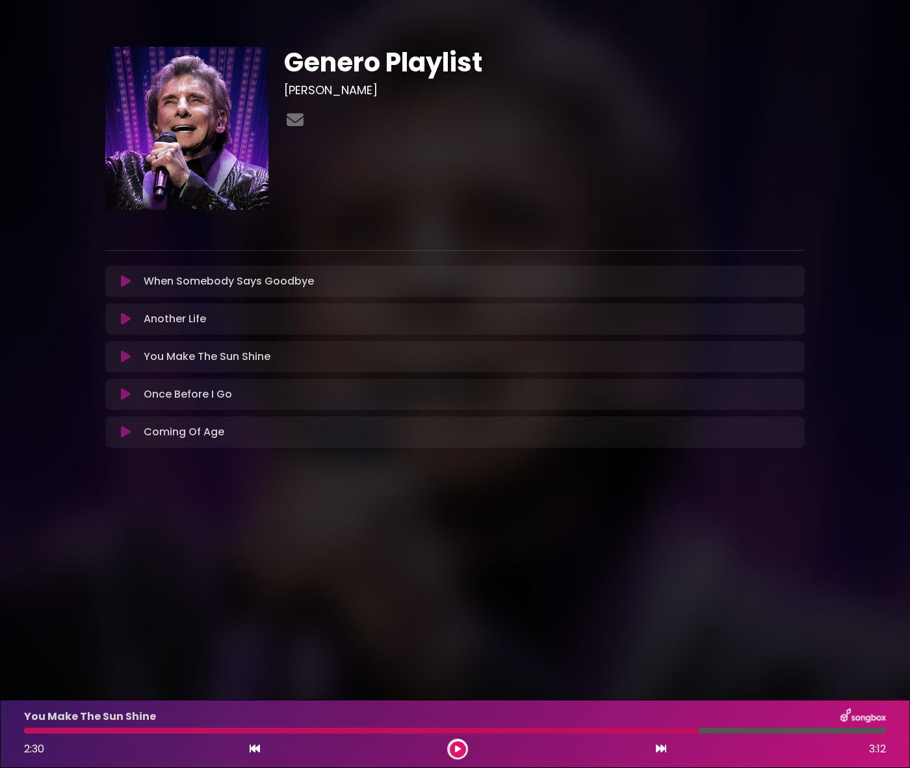
click at [459, 745] on icon at bounding box center [458, 749] width 6 height 8
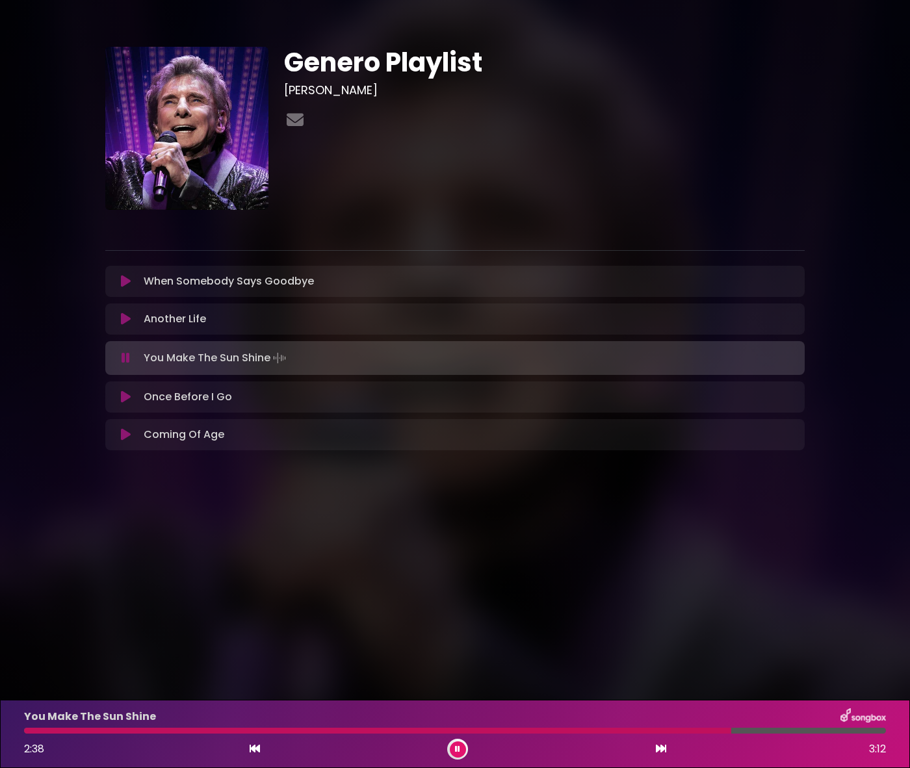
click at [459, 745] on icon at bounding box center [457, 749] width 5 height 8
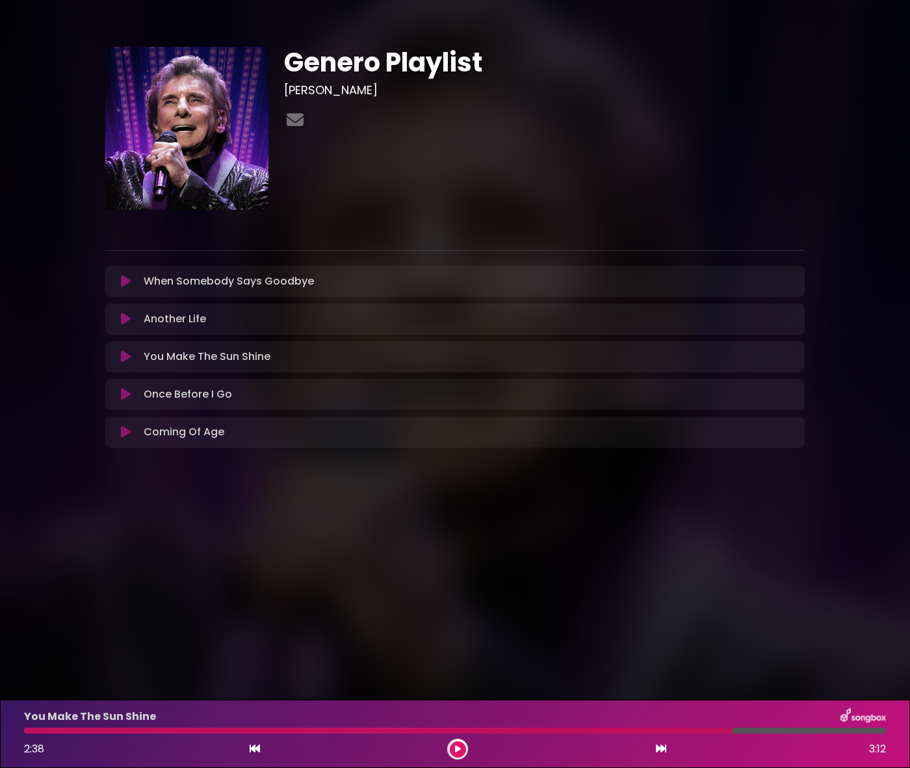
click at [458, 751] on icon at bounding box center [458, 749] width 6 height 8
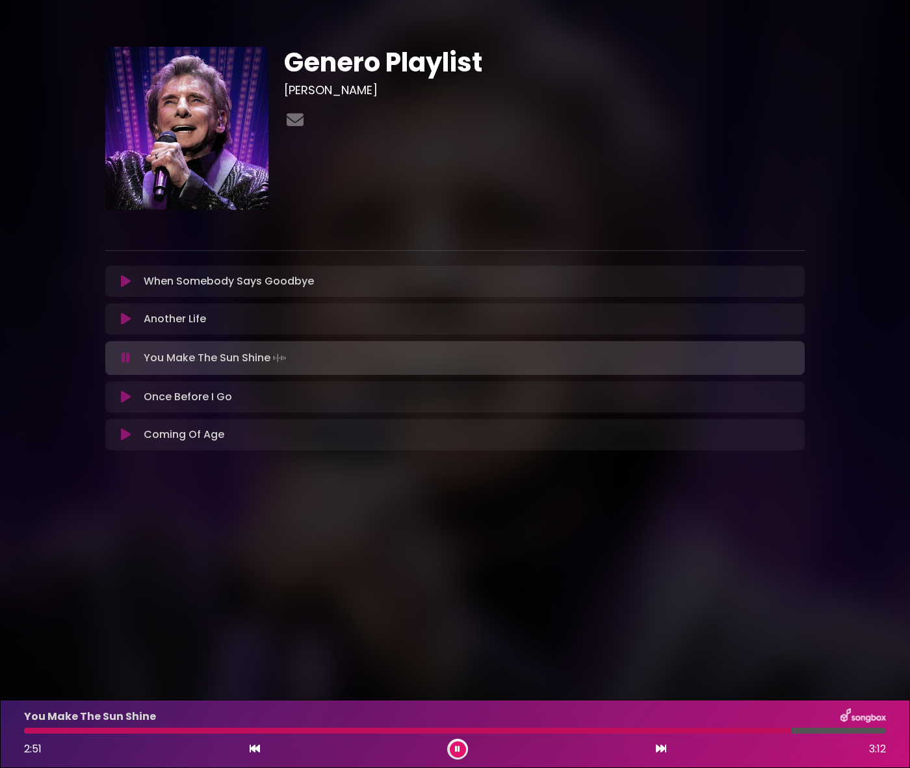
click at [458, 751] on icon at bounding box center [457, 749] width 5 height 8
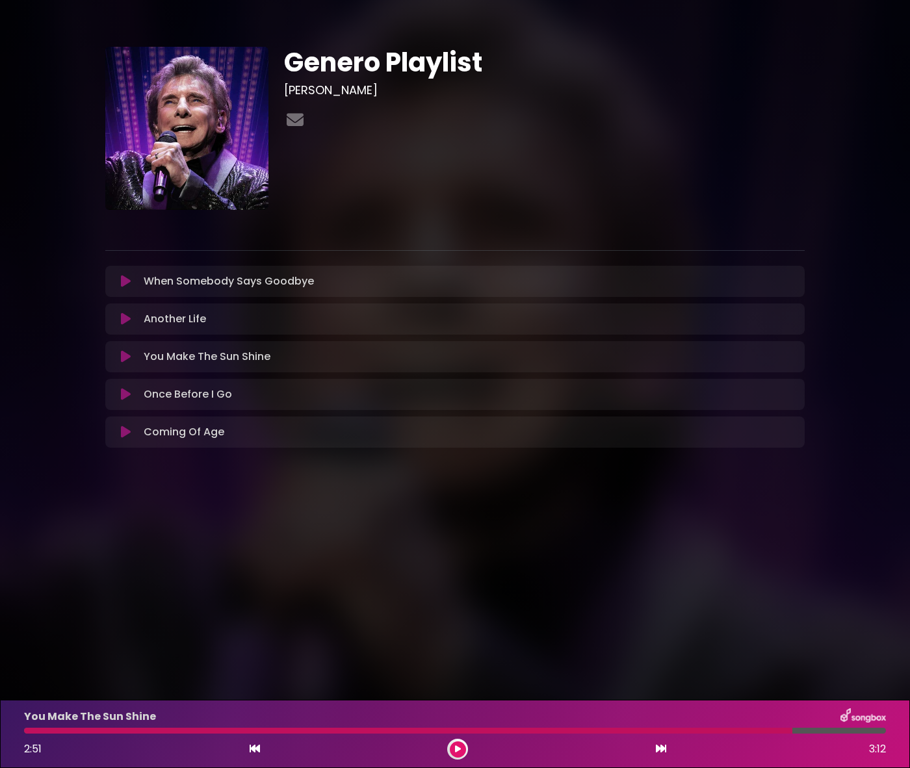
click at [457, 745] on icon at bounding box center [458, 749] width 6 height 8
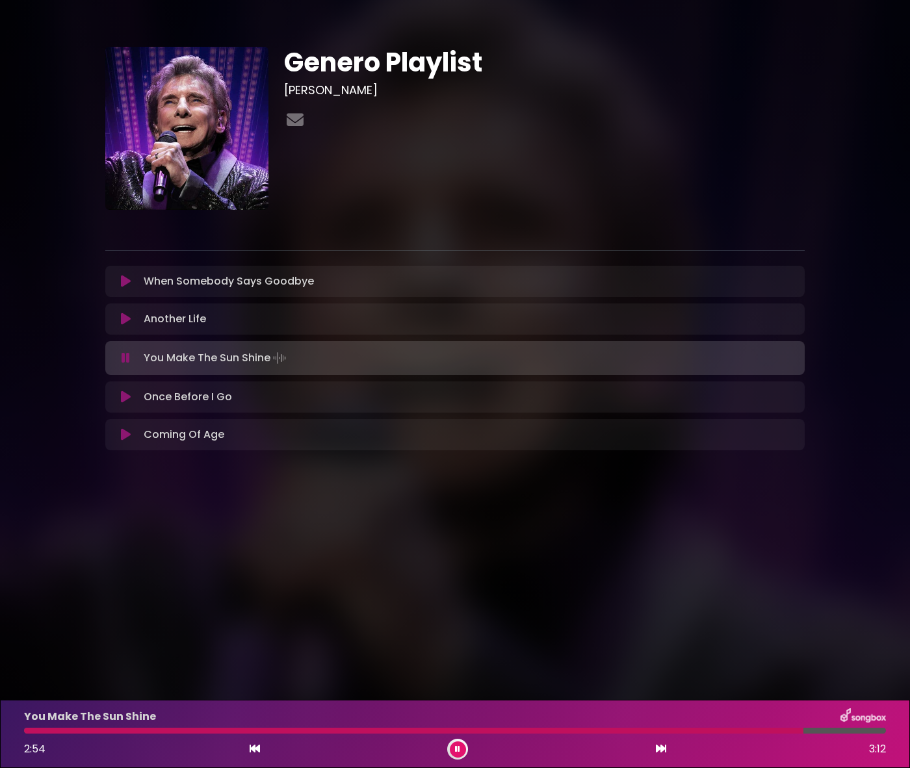
click at [457, 745] on icon at bounding box center [457, 749] width 5 height 8
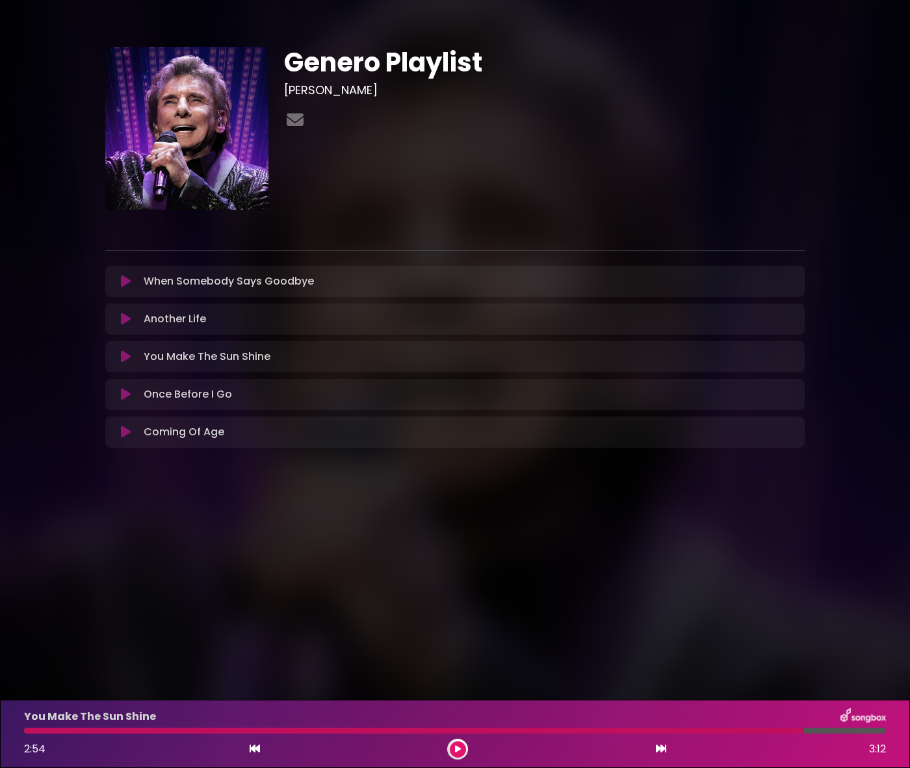
click at [765, 731] on div at bounding box center [414, 731] width 780 height 6
click at [462, 754] on button at bounding box center [458, 750] width 16 height 16
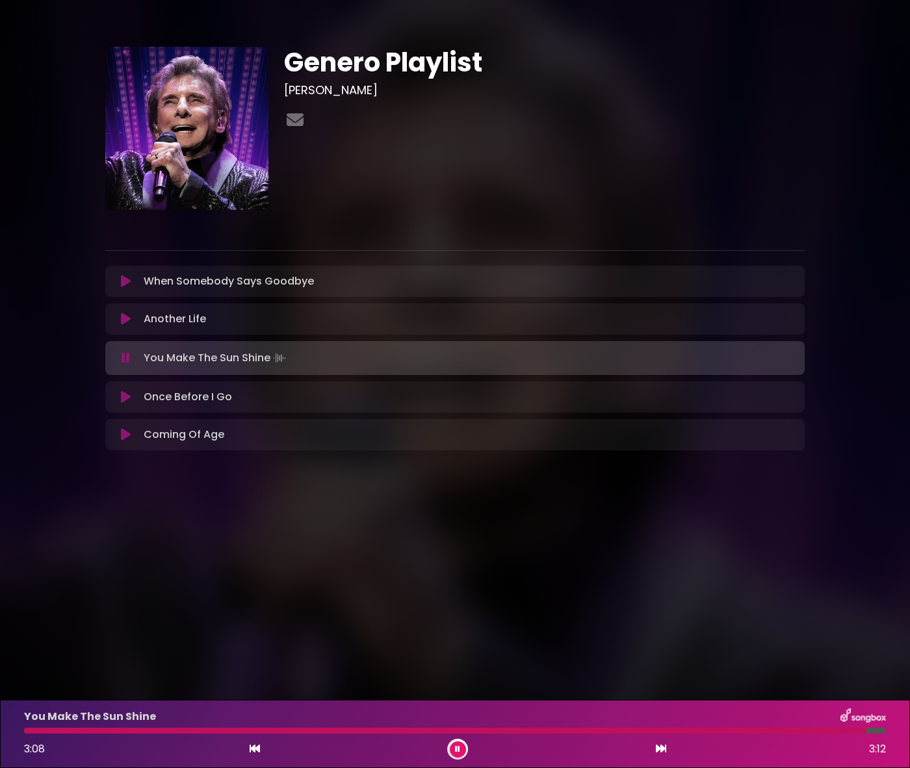
click at [458, 755] on button at bounding box center [458, 750] width 16 height 16
